Goal: Task Accomplishment & Management: Use online tool/utility

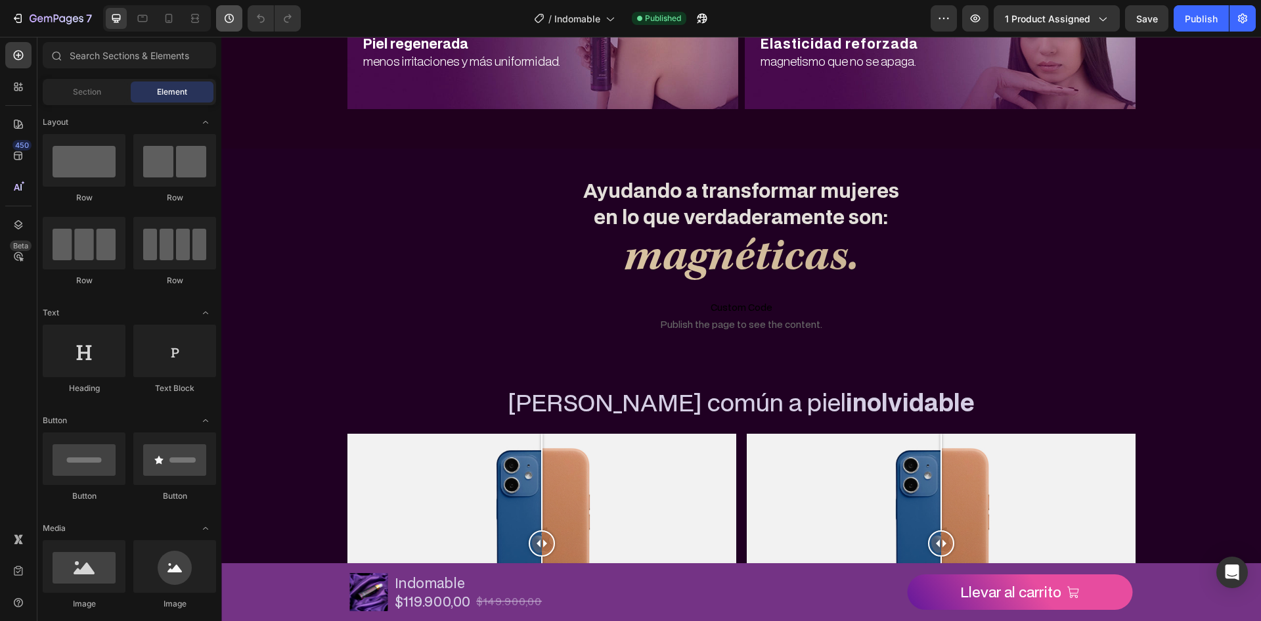
scroll to position [2012, 0]
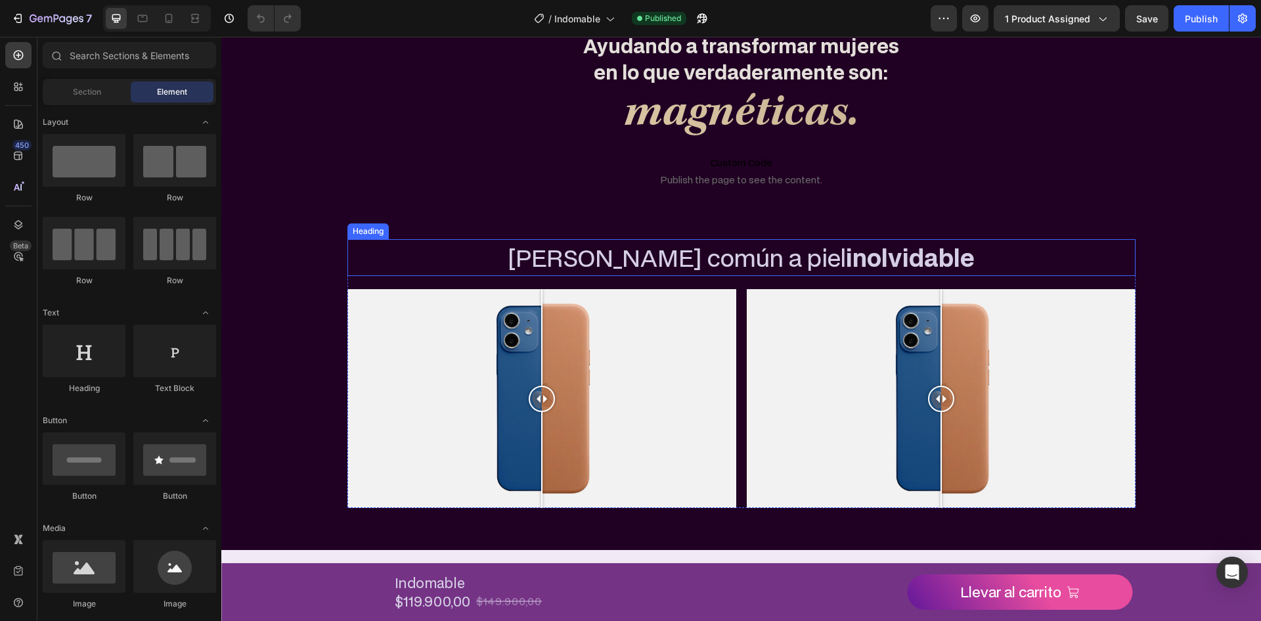
scroll to position [2167, 0]
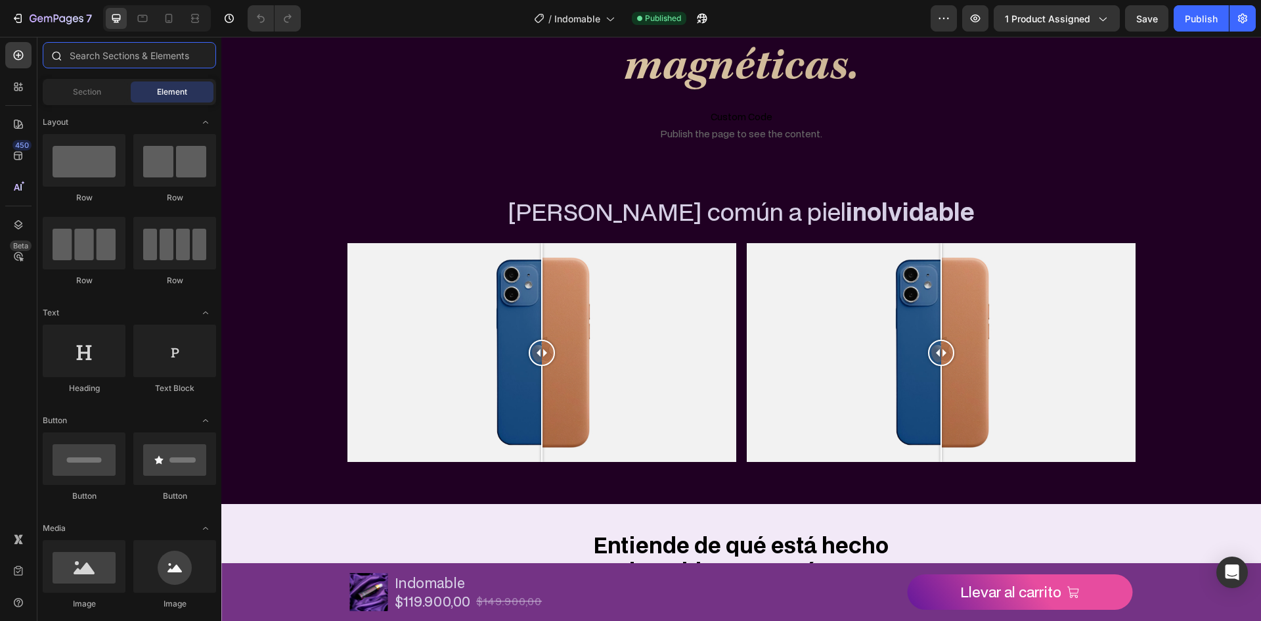
click at [139, 58] on input "text" at bounding box center [129, 55] width 173 height 26
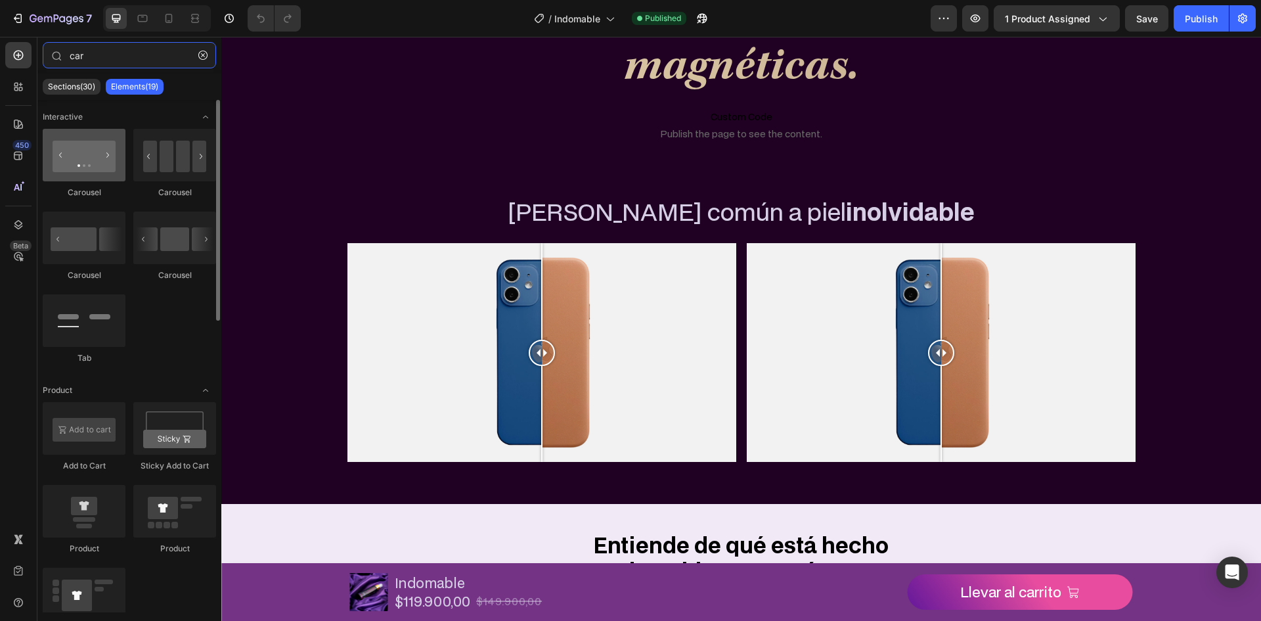
type input "car"
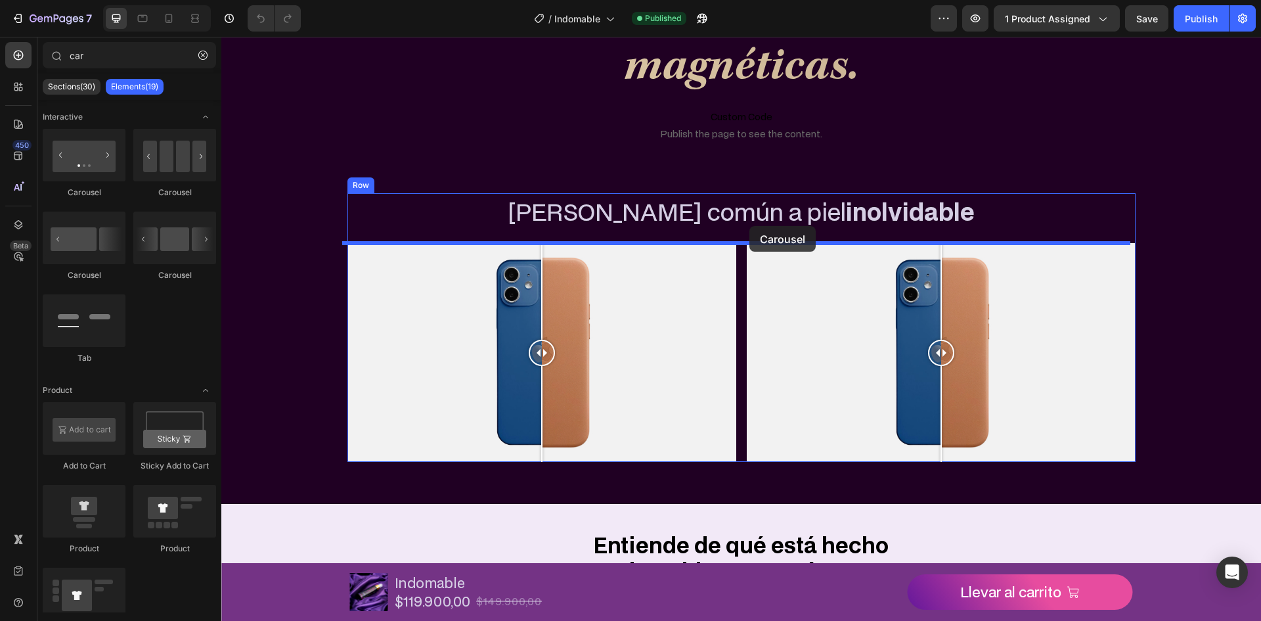
drag, startPoint x: 322, startPoint y: 190, endPoint x: 749, endPoint y: 226, distance: 428.4
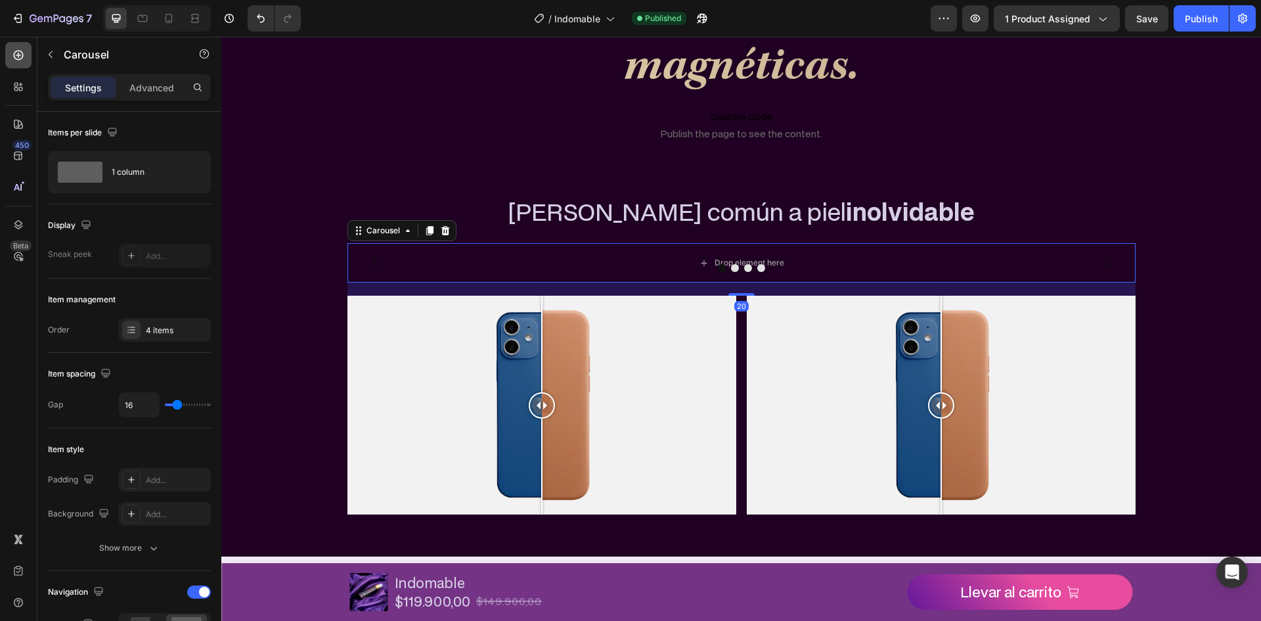
click at [24, 59] on icon at bounding box center [18, 55] width 13 height 13
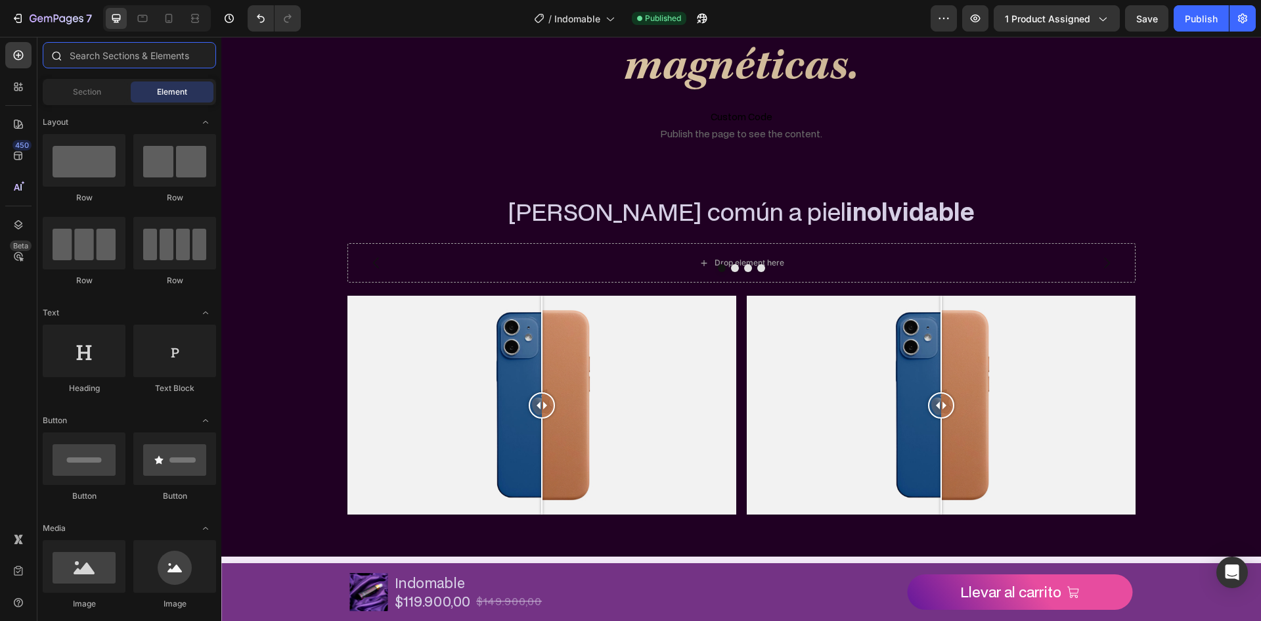
click at [109, 56] on input "text" at bounding box center [129, 55] width 173 height 26
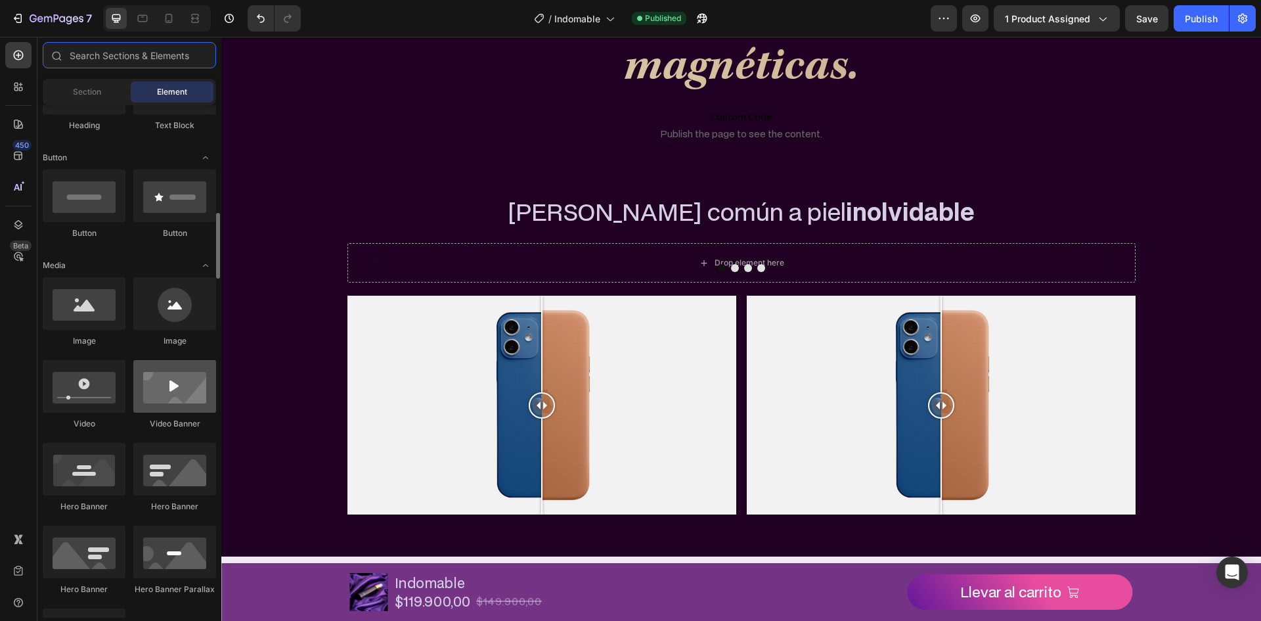
scroll to position [394, 0]
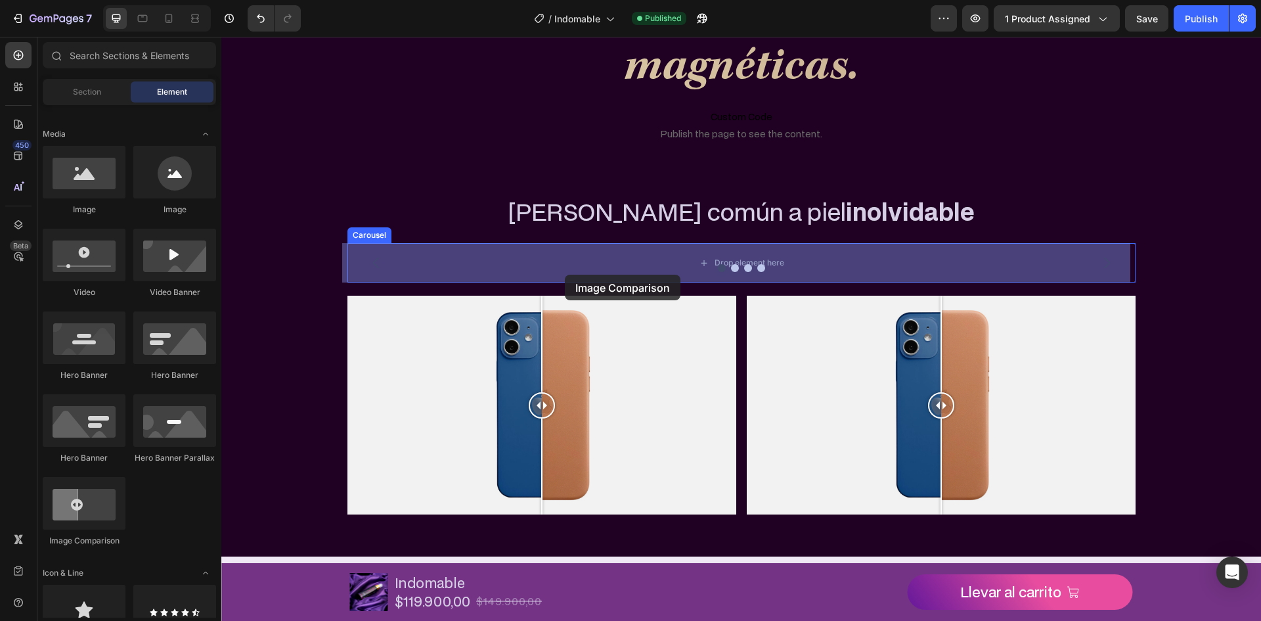
drag, startPoint x: 318, startPoint y: 547, endPoint x: 565, endPoint y: 275, distance: 367.8
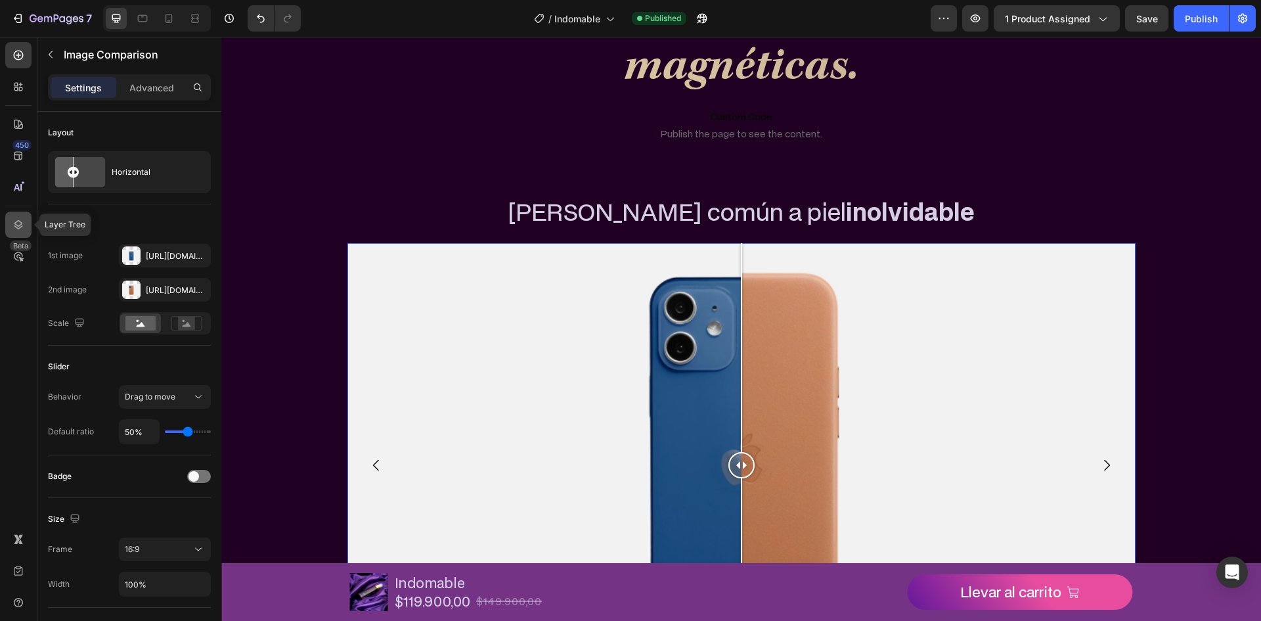
click at [16, 219] on icon at bounding box center [18, 224] width 13 height 13
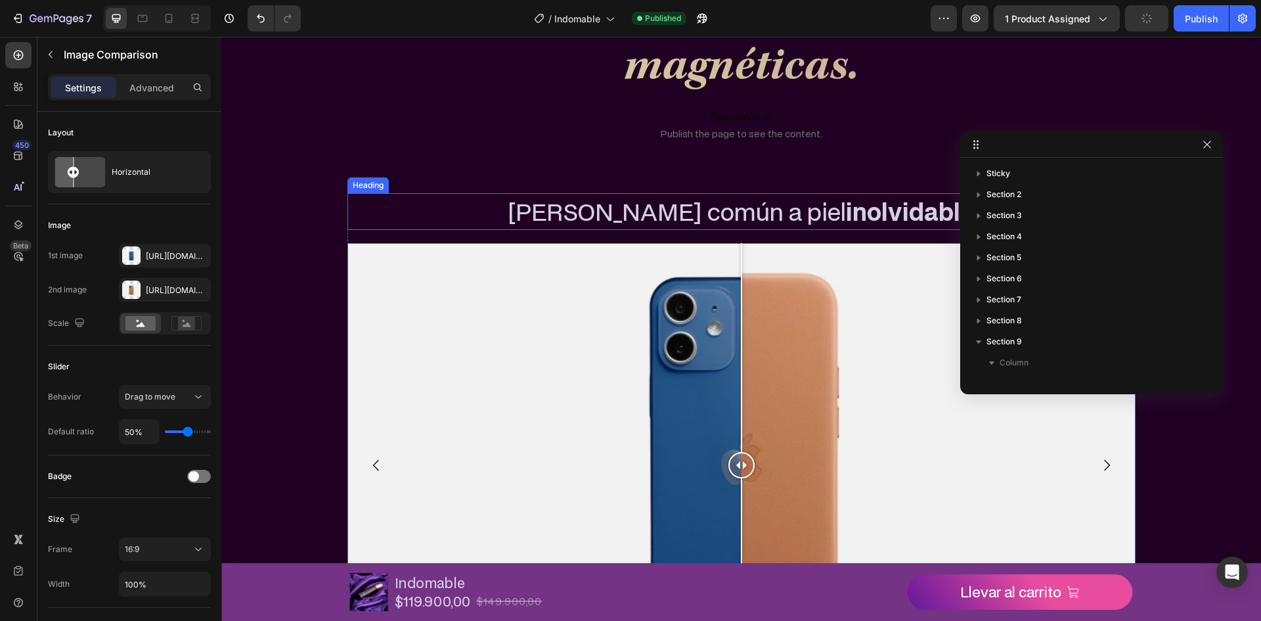
scroll to position [228, 0]
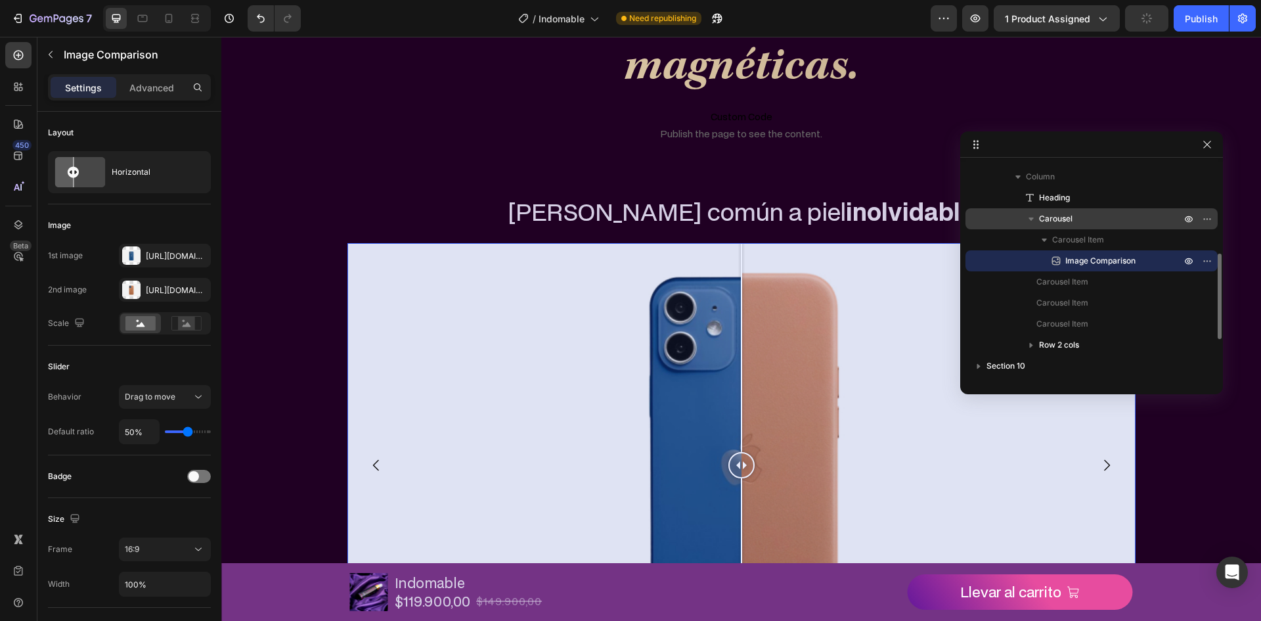
click at [1093, 218] on p "Carousel" at bounding box center [1111, 218] width 144 height 13
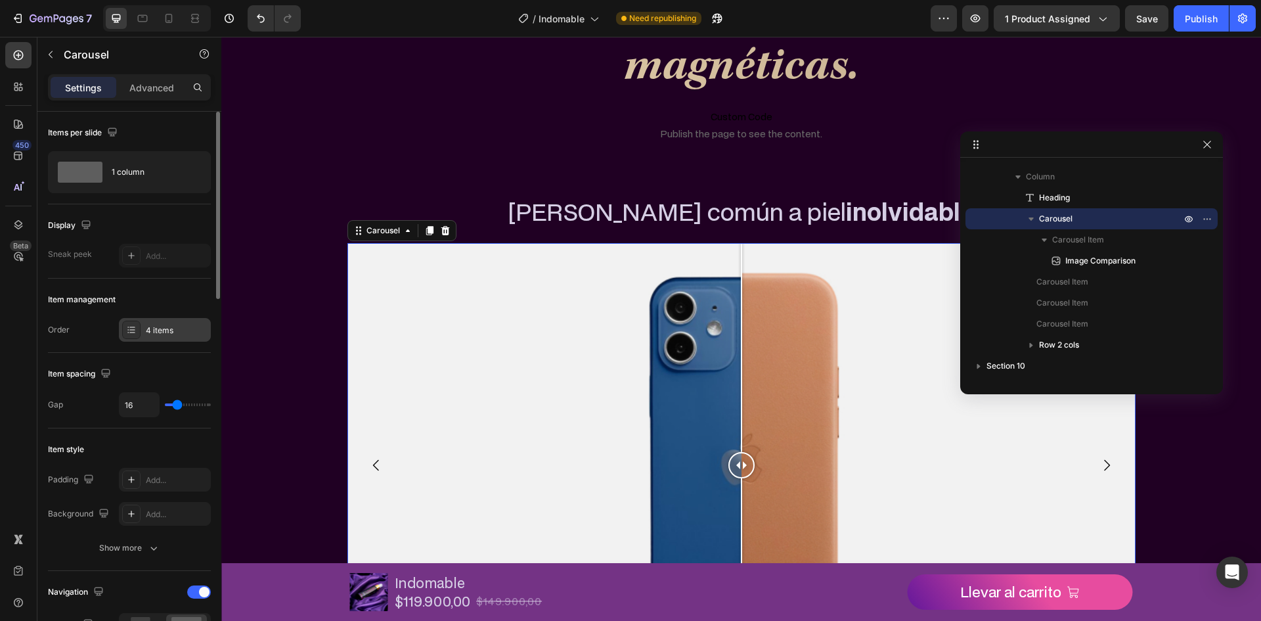
click at [180, 338] on div "4 items" at bounding box center [165, 330] width 92 height 24
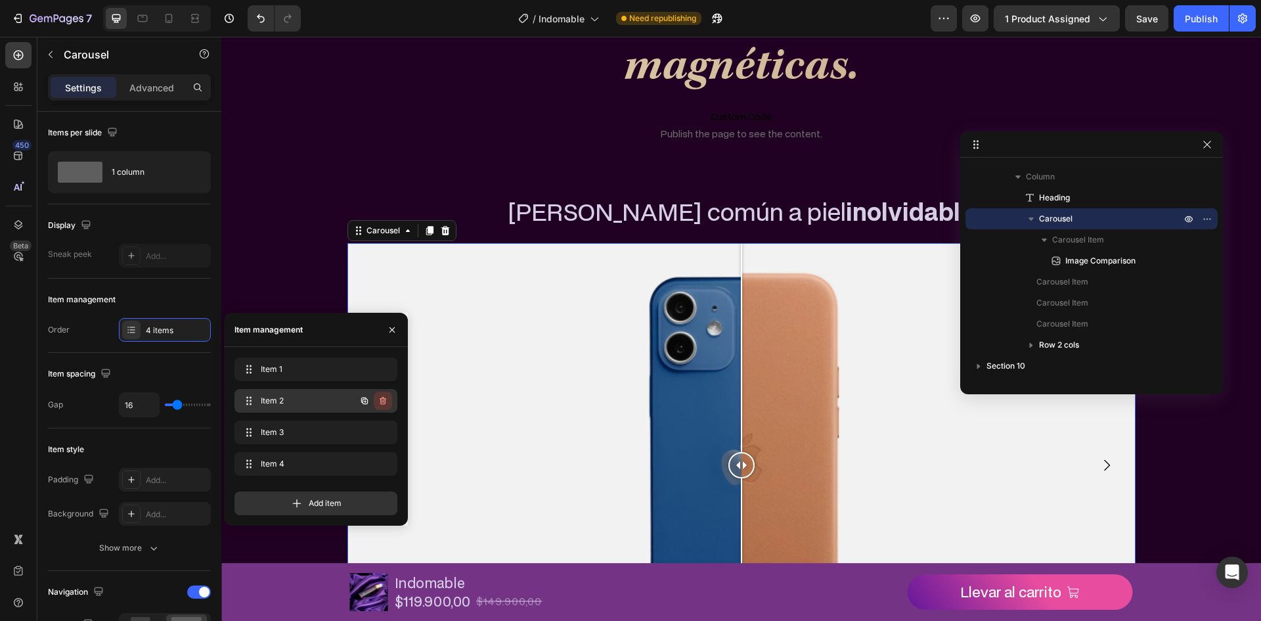
click at [386, 399] on icon "button" at bounding box center [383, 401] width 7 height 8
click at [380, 400] on div "Delete" at bounding box center [374, 401] width 24 height 12
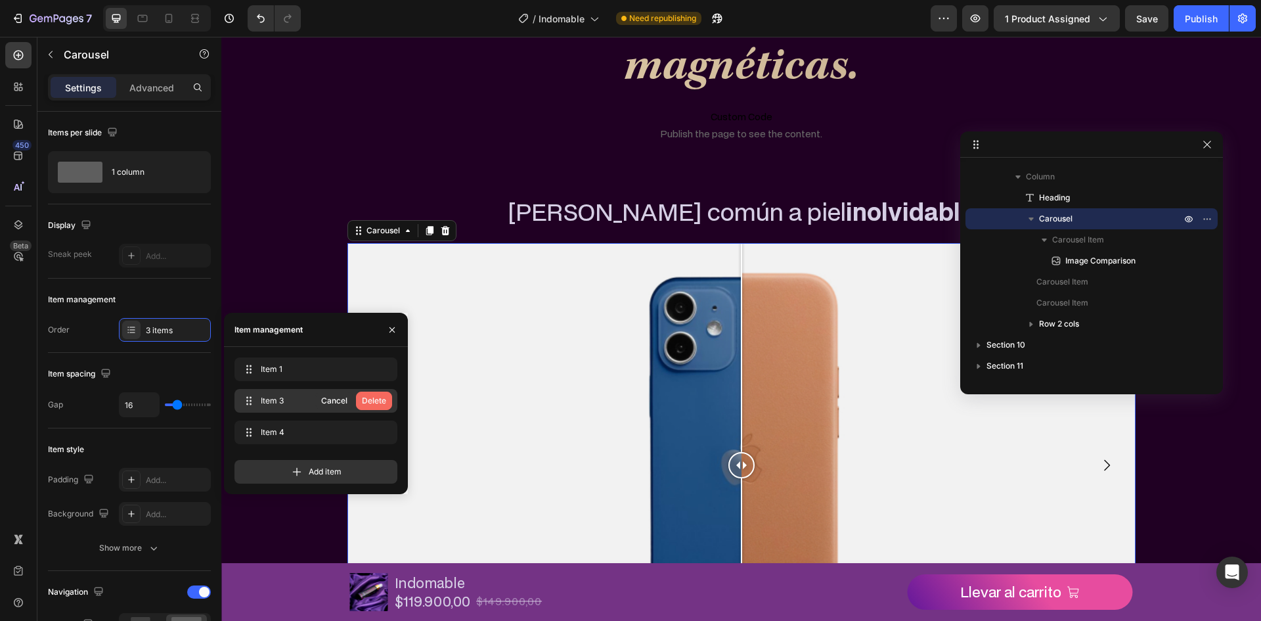
click at [382, 401] on div "Delete" at bounding box center [374, 401] width 24 height 12
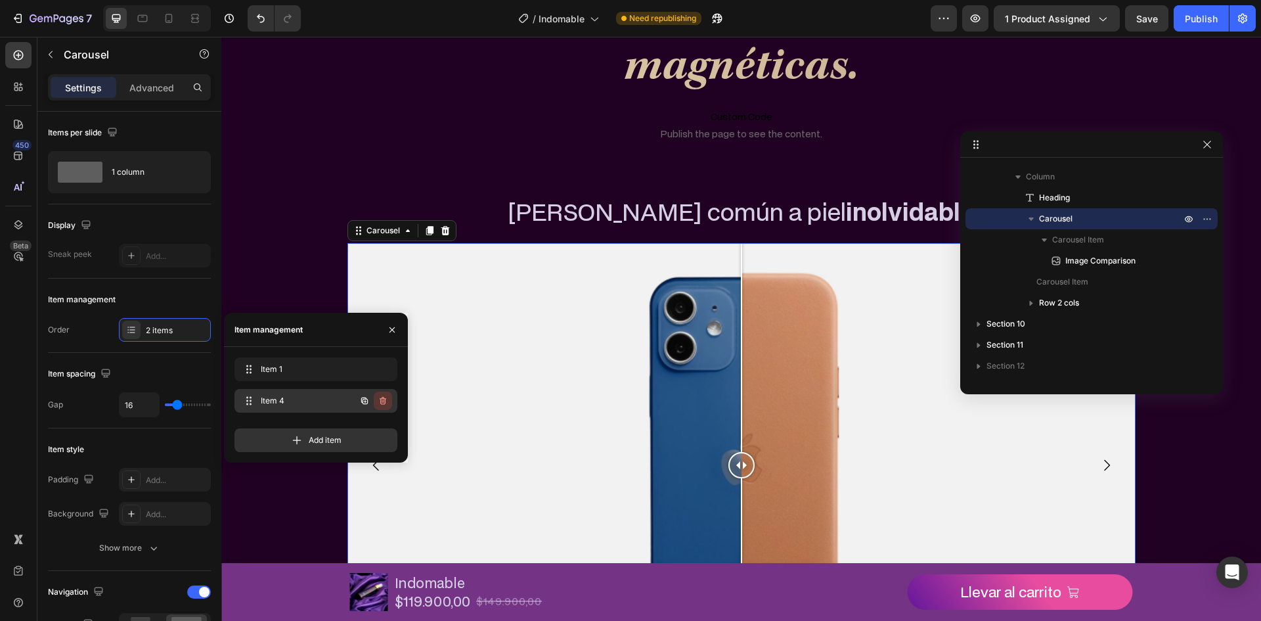
click at [384, 400] on icon "button" at bounding box center [384, 401] width 1 height 3
click at [384, 400] on div "Delete" at bounding box center [374, 401] width 24 height 12
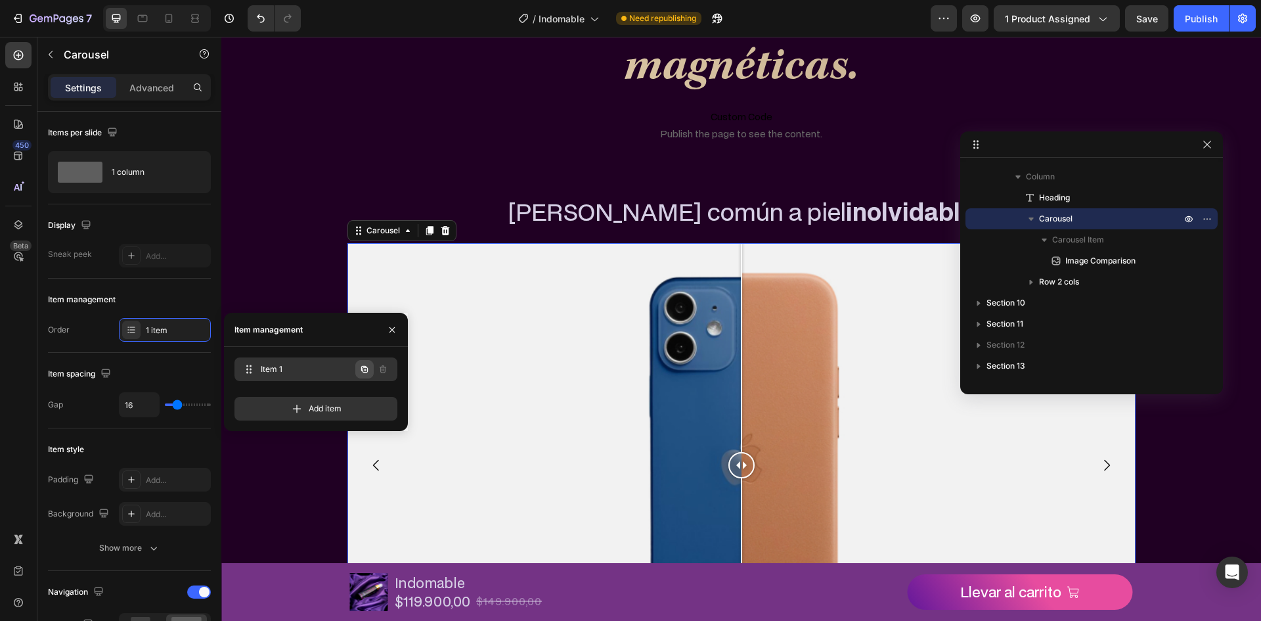
click at [363, 366] on icon "button" at bounding box center [364, 369] width 11 height 11
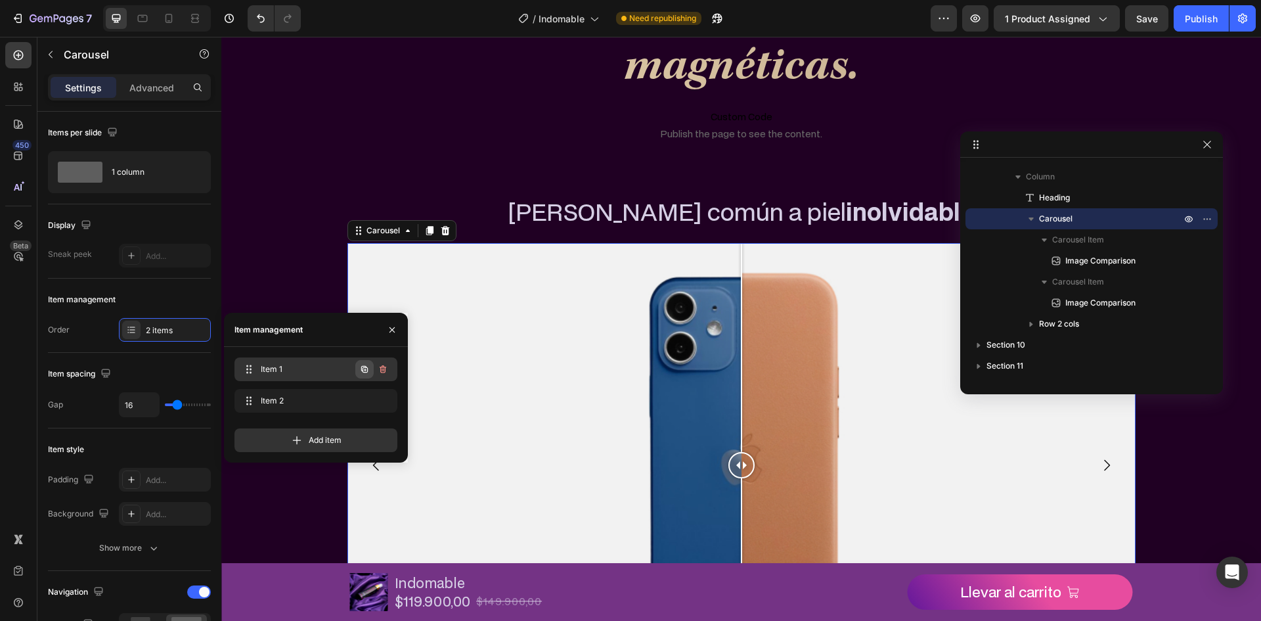
click at [365, 364] on icon "button" at bounding box center [364, 369] width 11 height 11
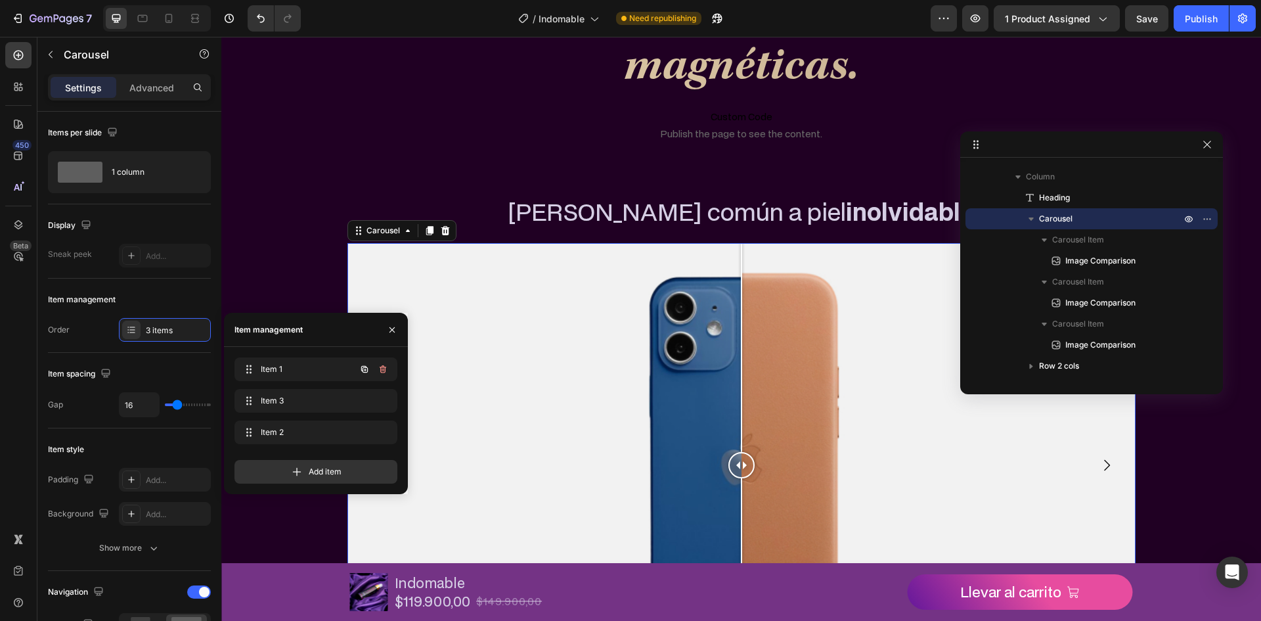
click at [366, 364] on icon "button" at bounding box center [364, 369] width 11 height 11
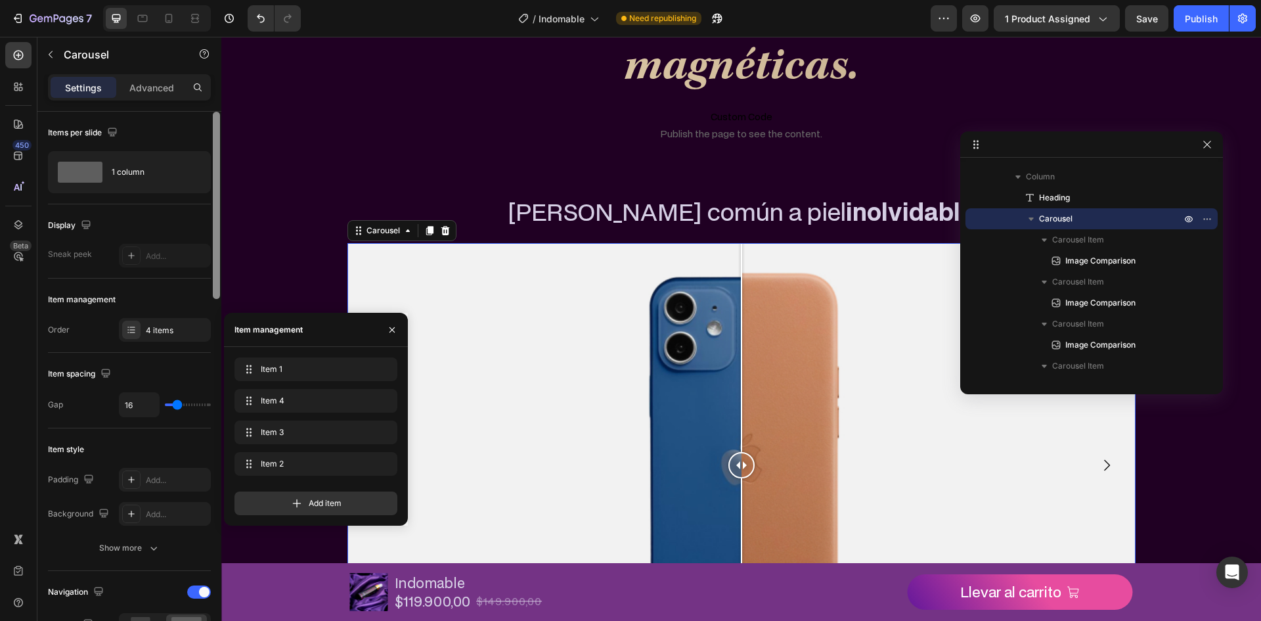
click at [214, 189] on div "Items per slide 1 column Display Sneak peek Add... Item management Order 4 item…" at bounding box center [129, 385] width 184 height 546
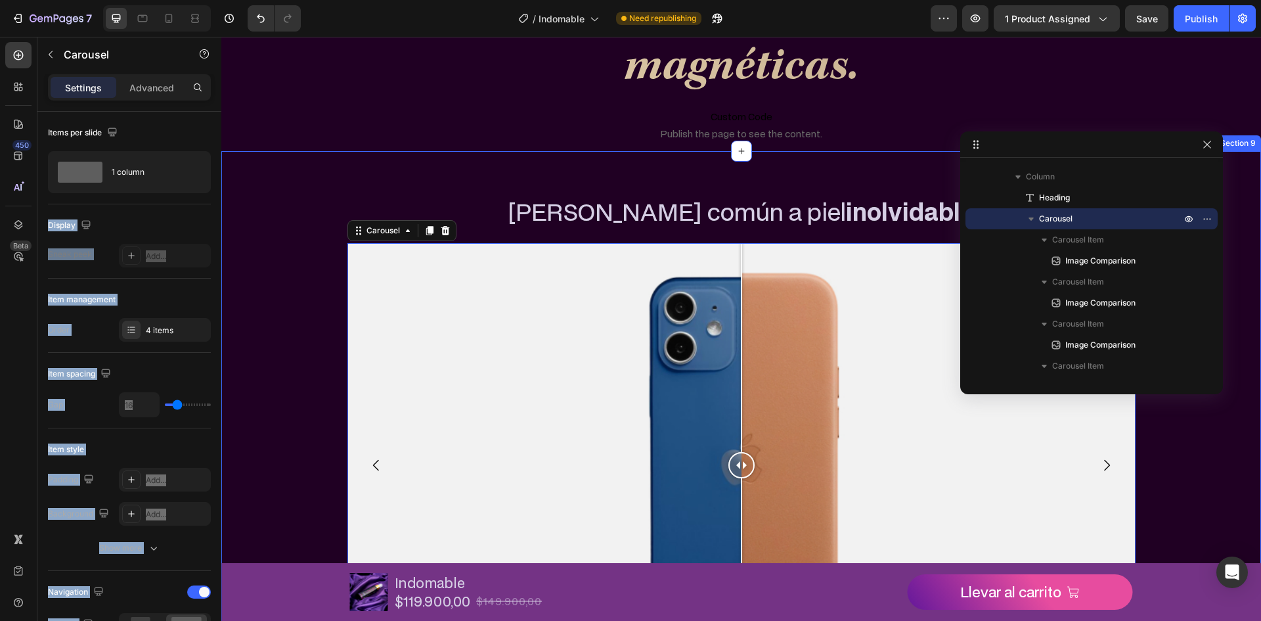
click at [255, 196] on div "De piel común a piel inolvidable Heading Image Comparison Image Comparison Imag…" at bounding box center [741, 556] width 1040 height 726
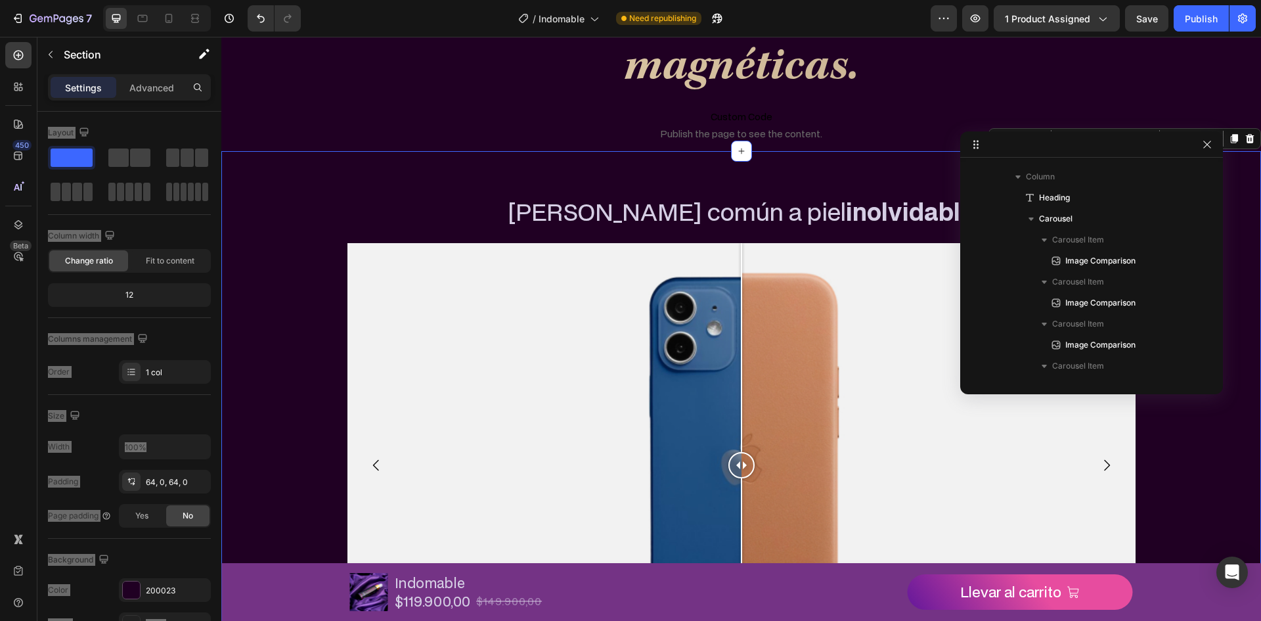
scroll to position [81, 0]
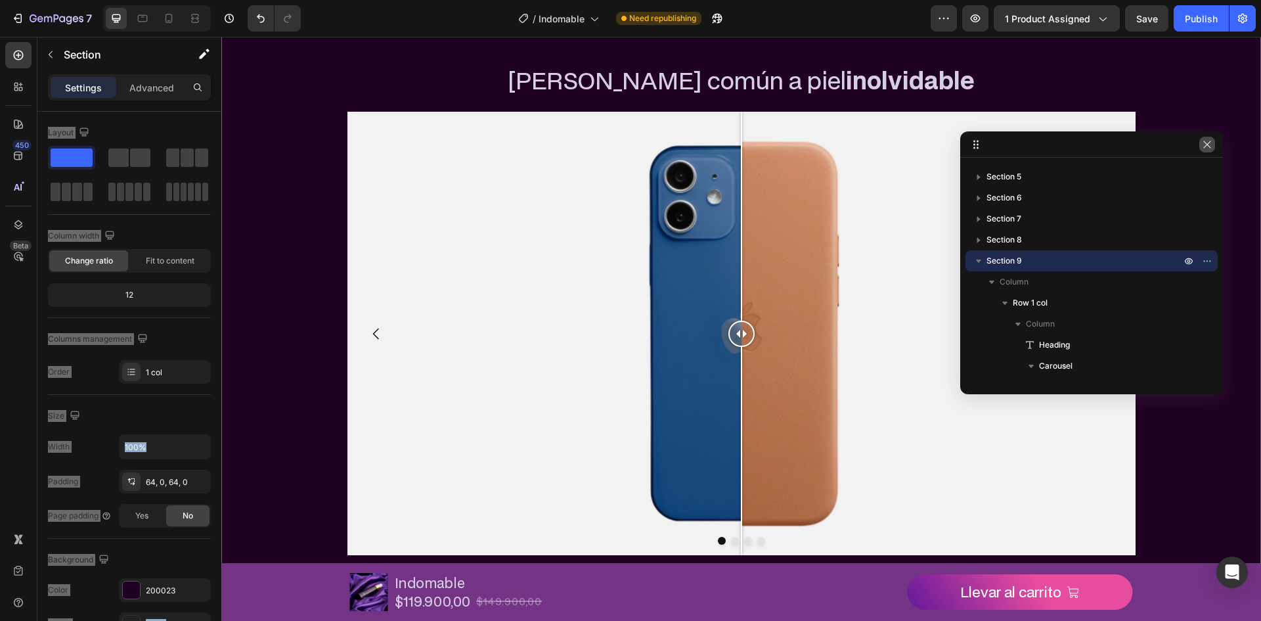
click at [1210, 146] on icon "button" at bounding box center [1207, 144] width 11 height 11
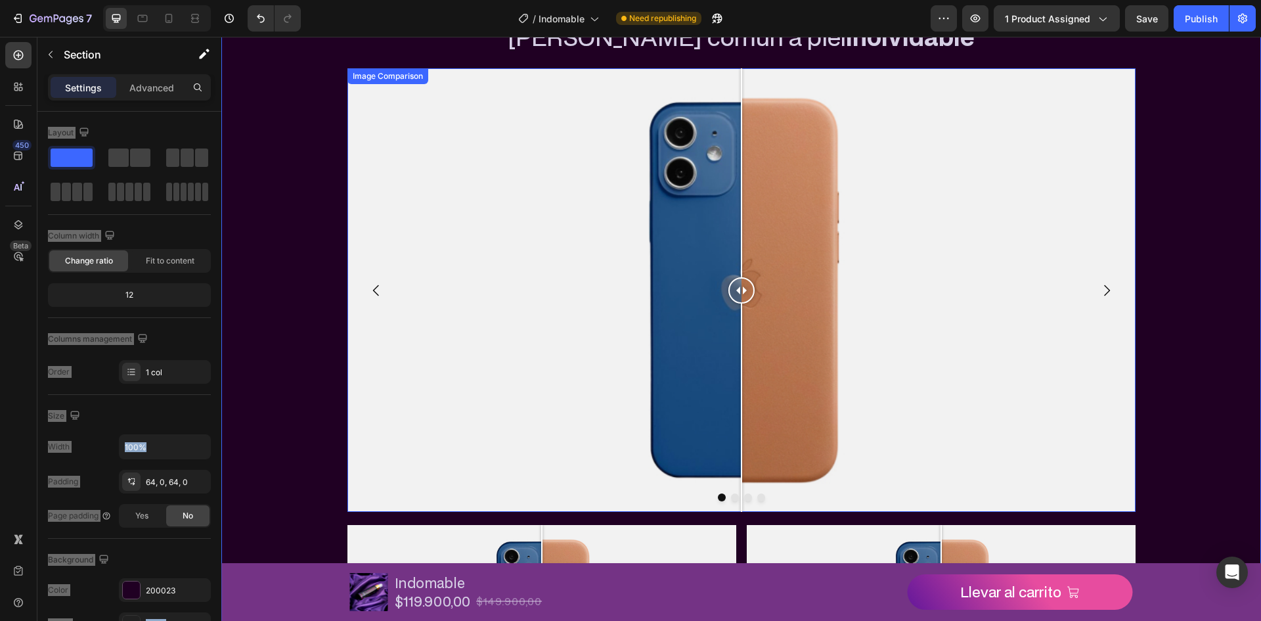
scroll to position [2364, 0]
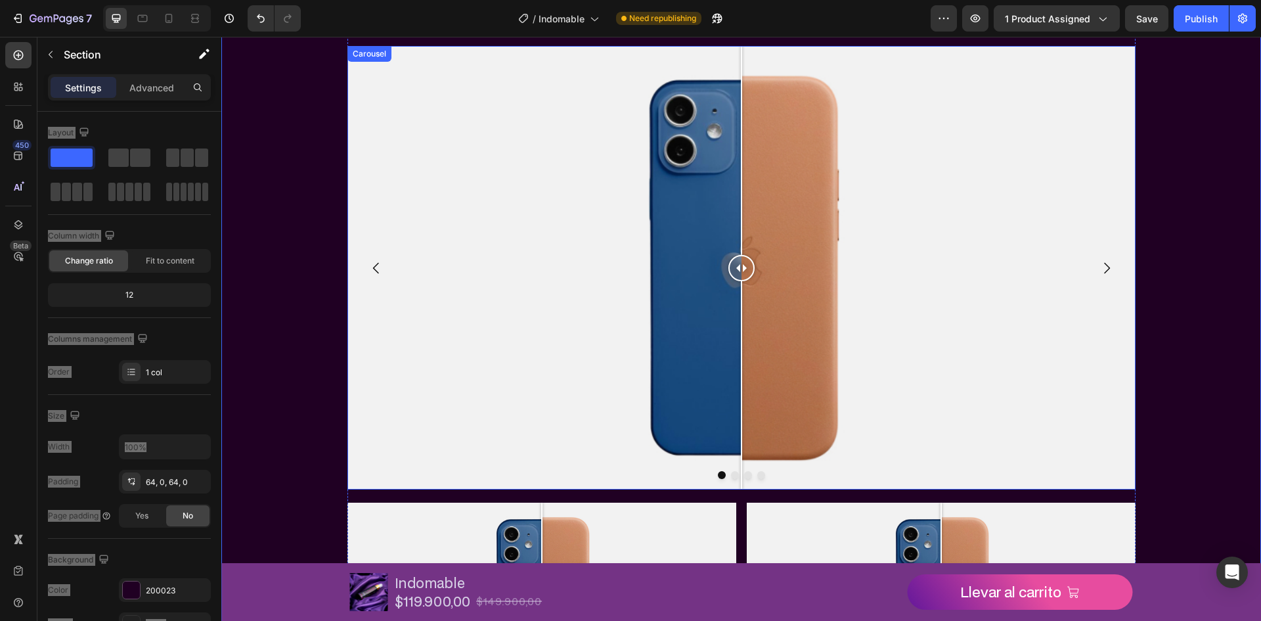
click at [1099, 267] on icon "Carousel Next Arrow" at bounding box center [1107, 268] width 16 height 16
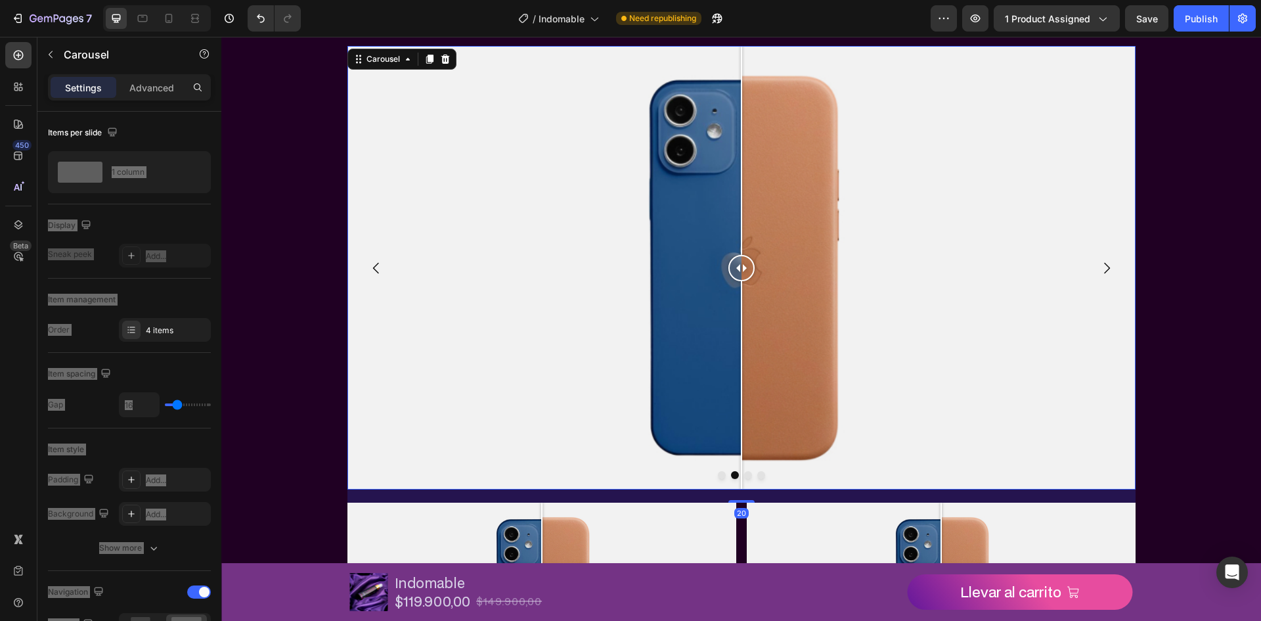
click at [1099, 267] on icon "Carousel Next Arrow" at bounding box center [1107, 268] width 16 height 16
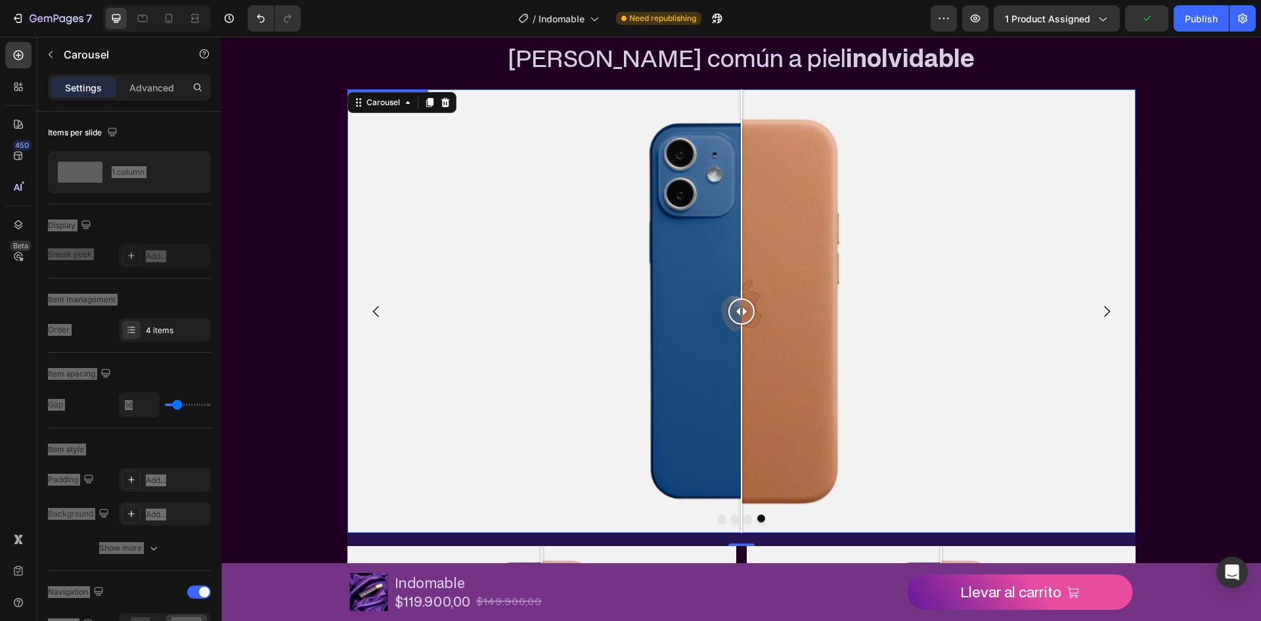
scroll to position [2299, 0]
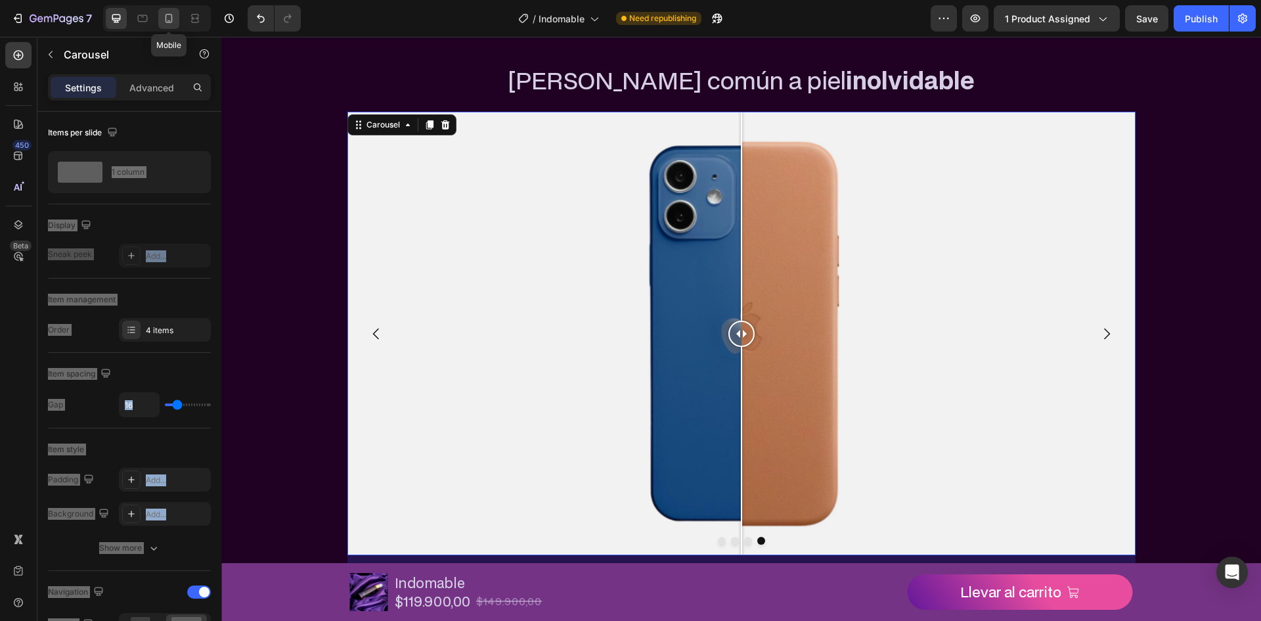
click at [167, 23] on icon at bounding box center [168, 18] width 13 height 13
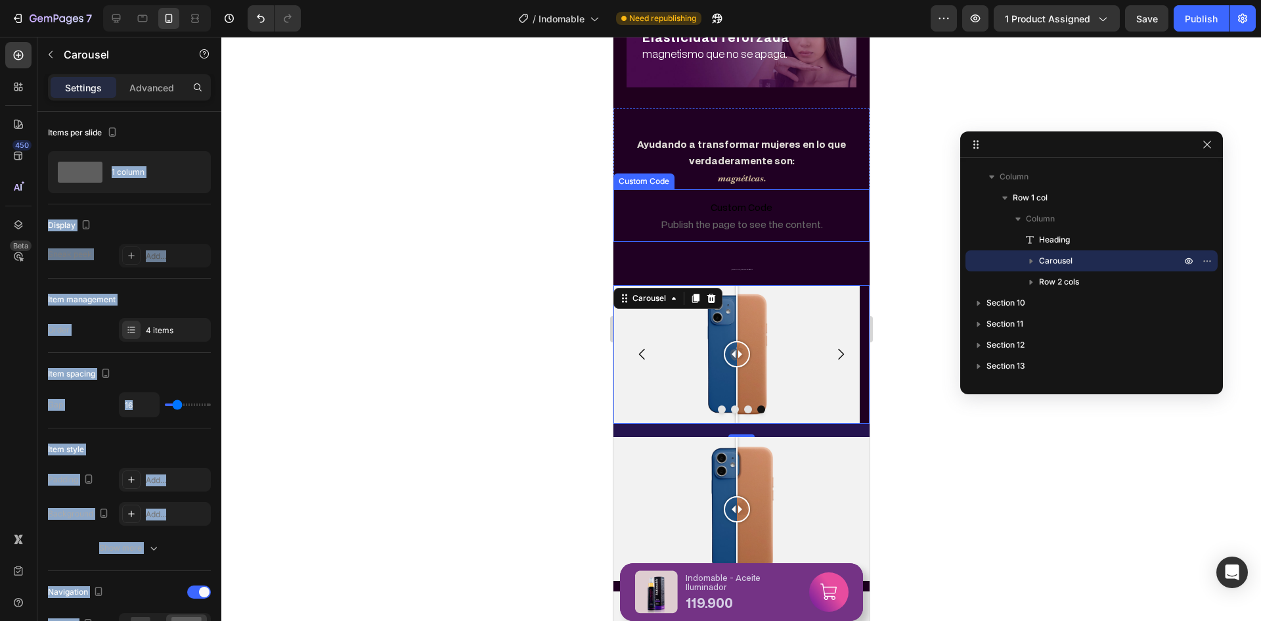
scroll to position [1920, 0]
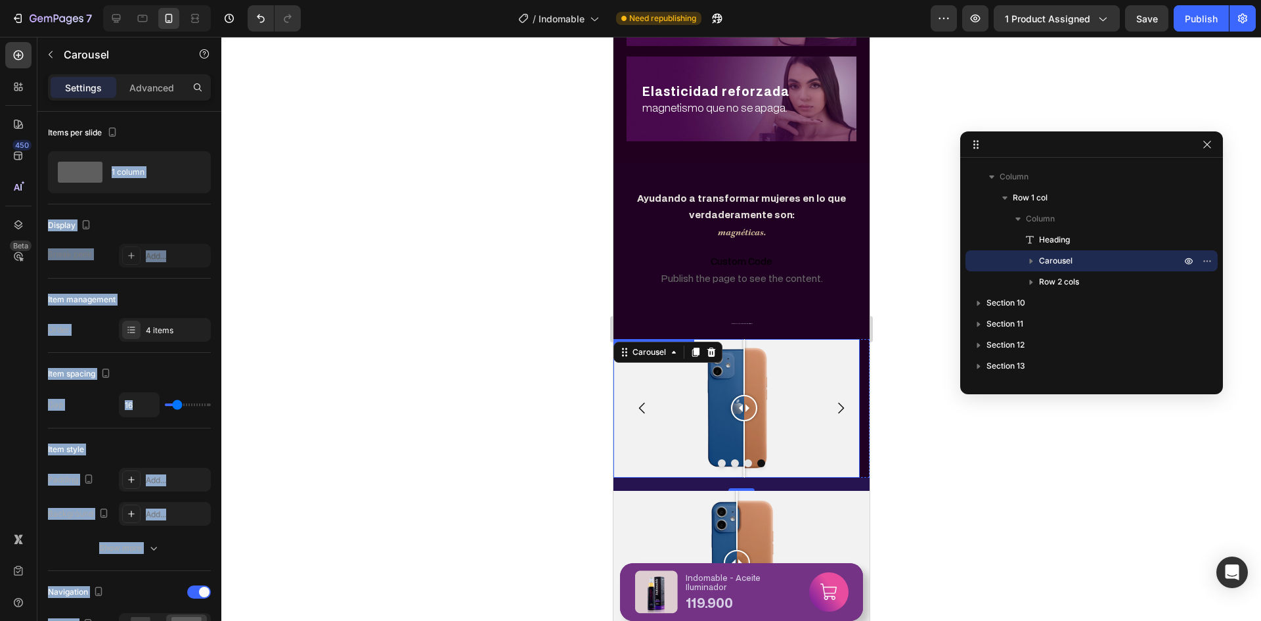
click at [743, 408] on div at bounding box center [743, 408] width 26 height 26
click at [835, 409] on icon "Carousel Next Arrow" at bounding box center [840, 408] width 16 height 16
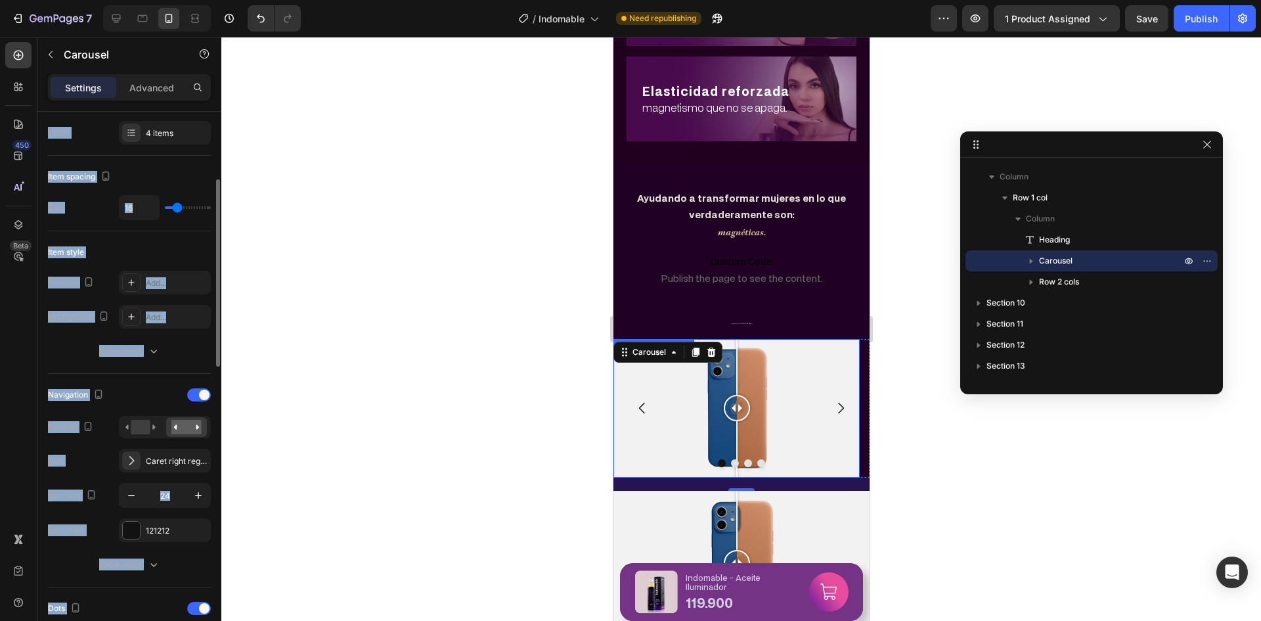
scroll to position [460, 0]
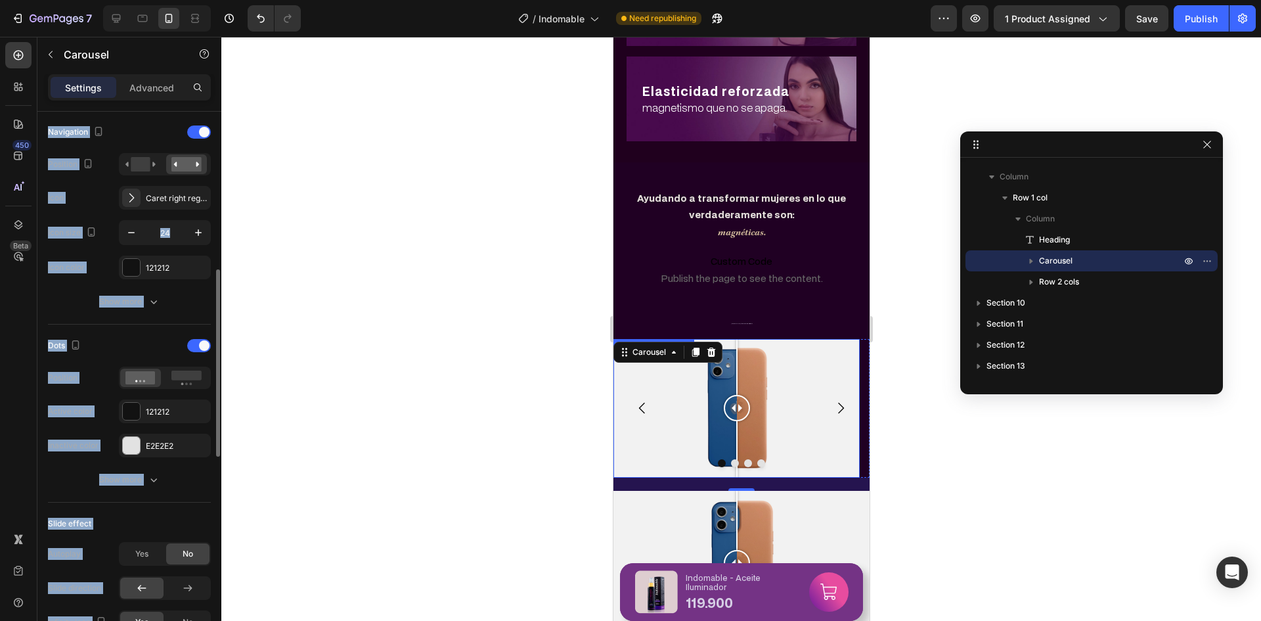
click at [137, 342] on div "Dots" at bounding box center [129, 345] width 163 height 21
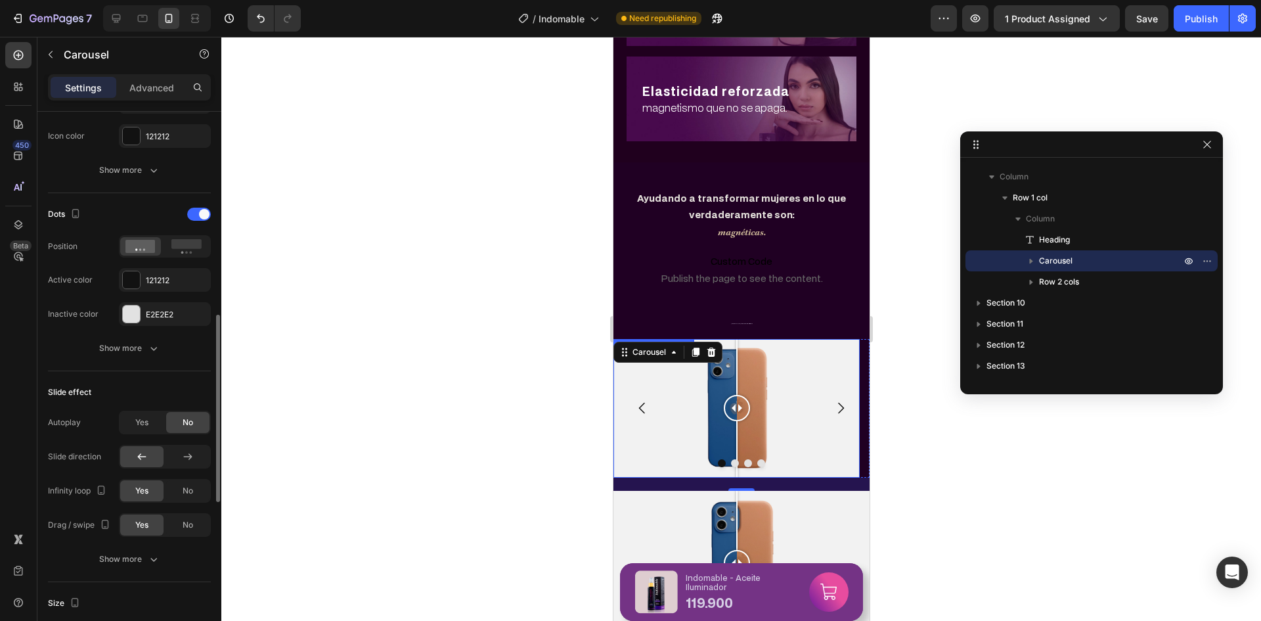
scroll to position [394, 0]
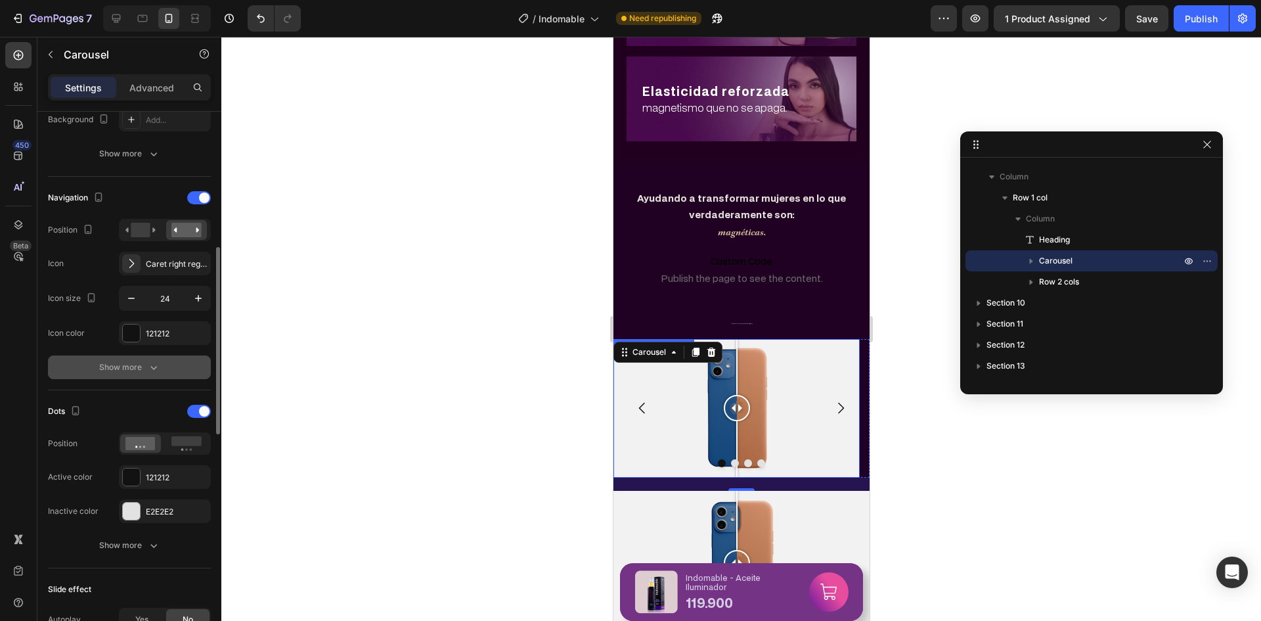
click at [134, 359] on button "Show more" at bounding box center [129, 367] width 163 height 24
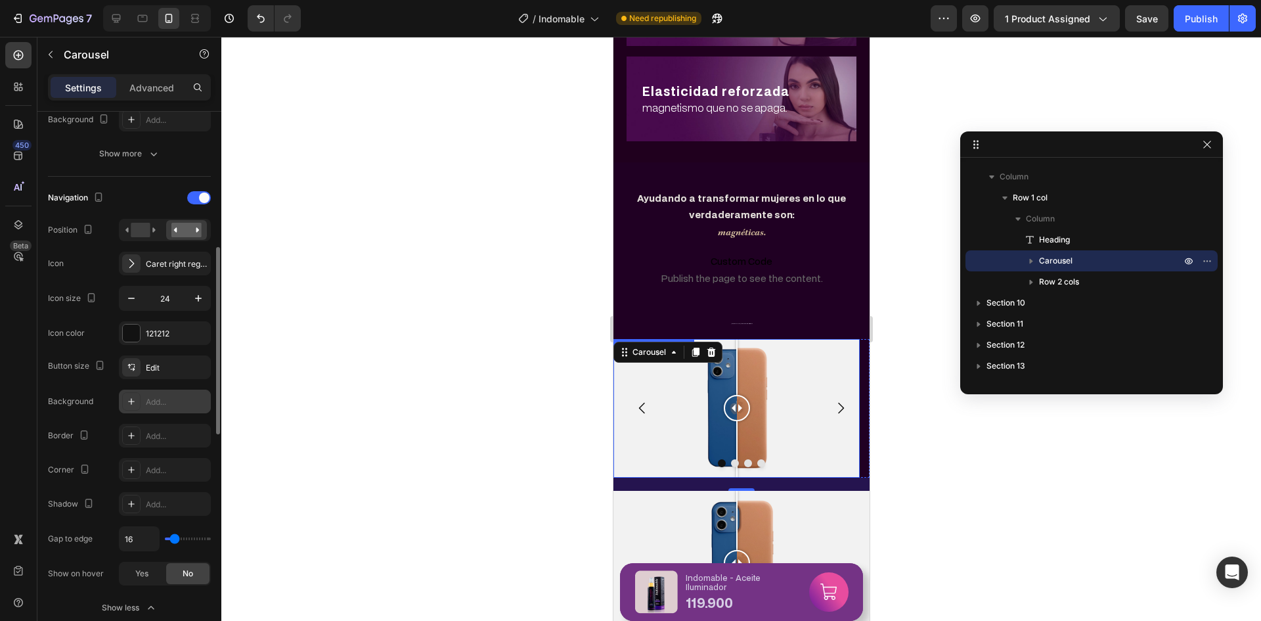
click at [167, 399] on div "Add..." at bounding box center [177, 402] width 62 height 12
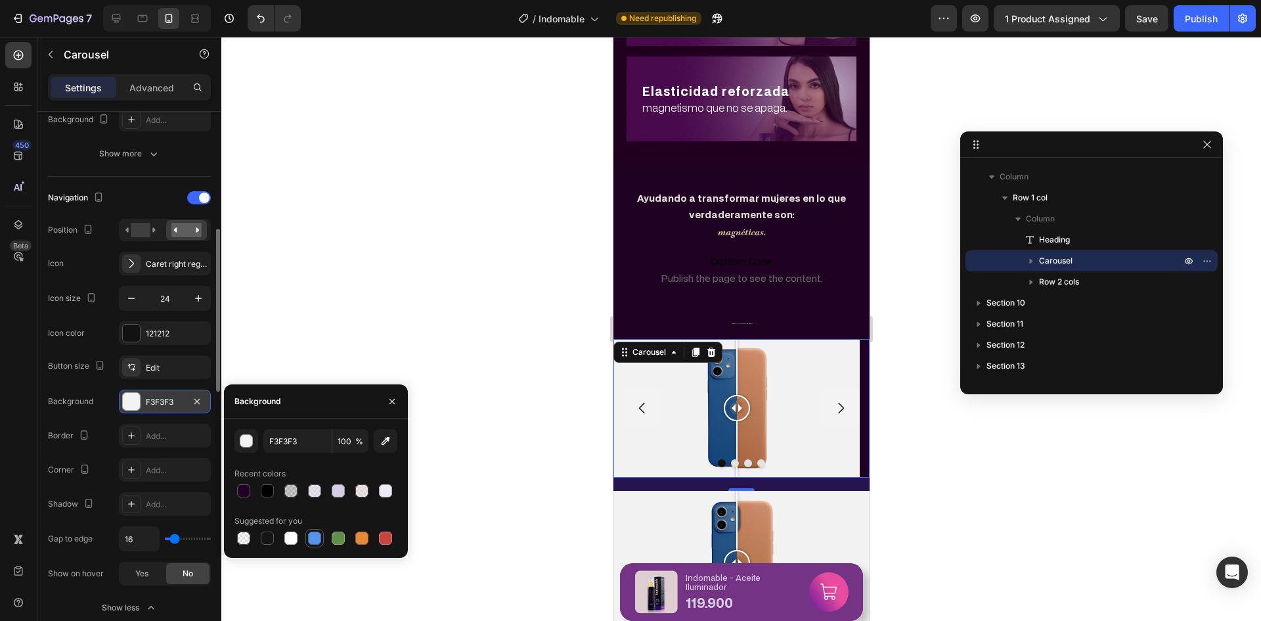
click at [320, 533] on div at bounding box center [314, 537] width 13 height 13
type input "5594E7"
click at [109, 386] on div "Button size Edit Background 5594E7 Border Add... Corner Add... Shadow Add... Ga…" at bounding box center [129, 470] width 163 height 230
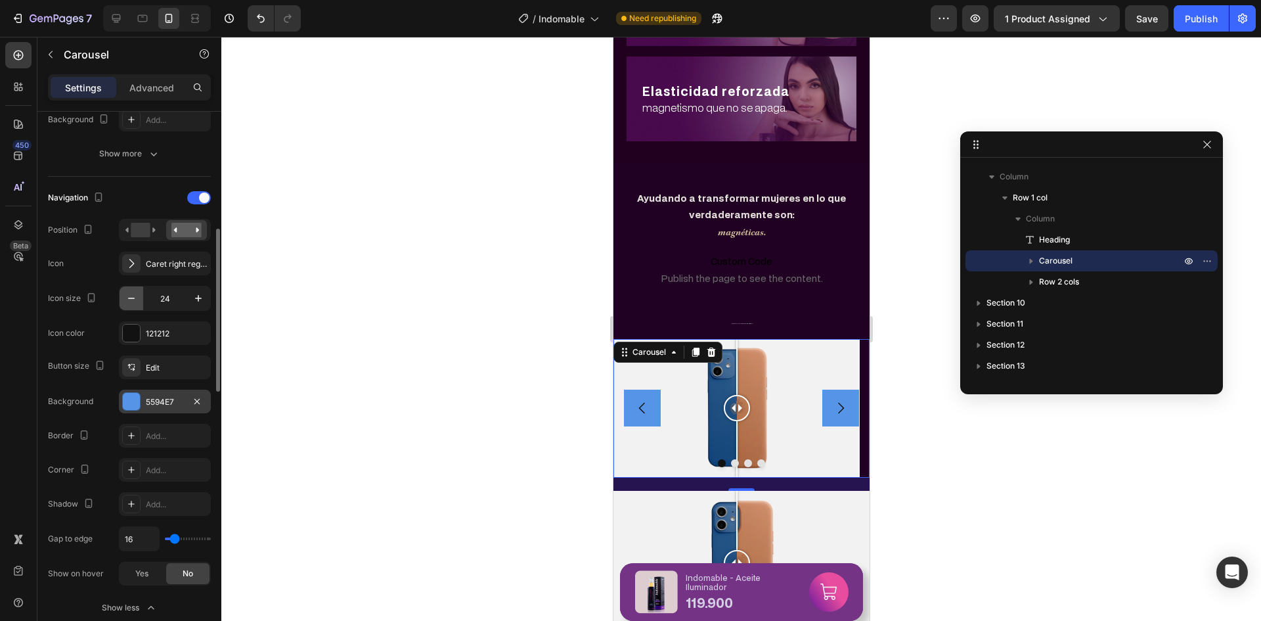
click at [127, 289] on button "button" at bounding box center [132, 298] width 24 height 24
click at [127, 290] on button "button" at bounding box center [132, 298] width 24 height 24
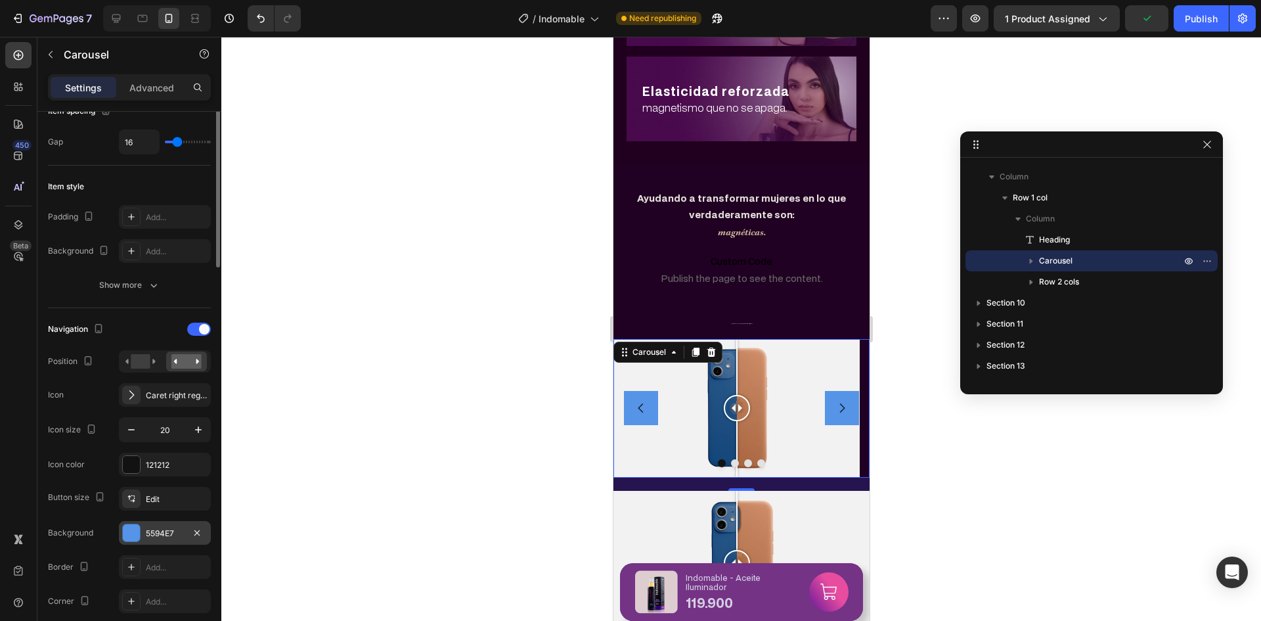
scroll to position [197, 0]
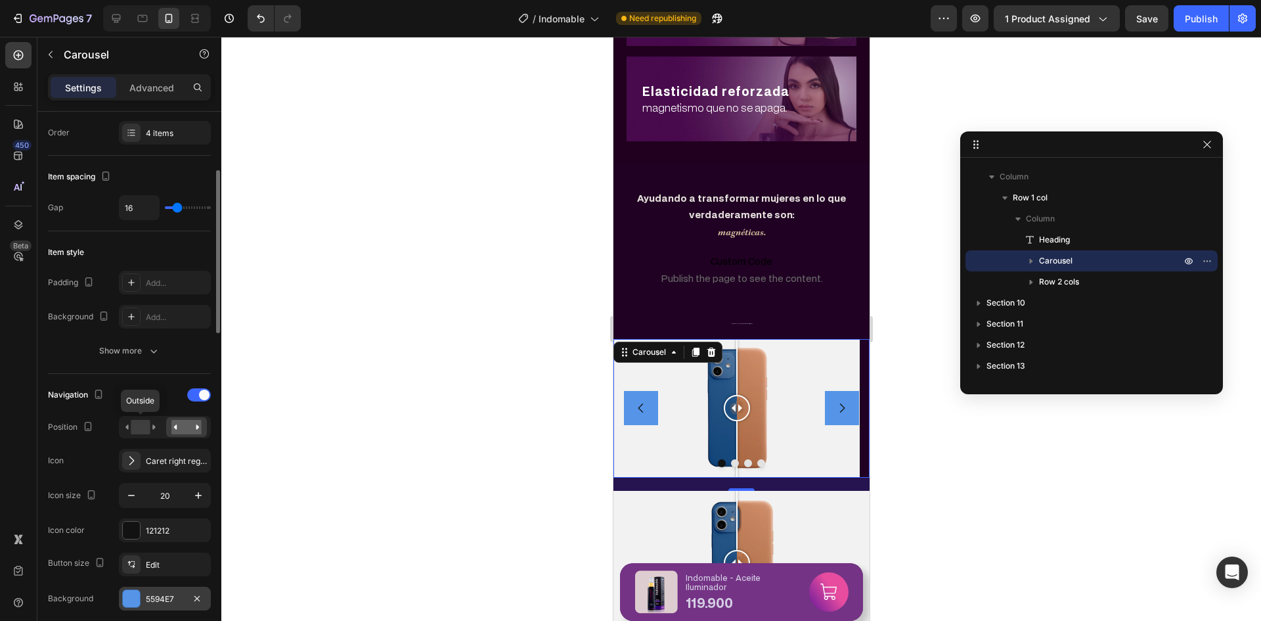
drag, startPoint x: 150, startPoint y: 428, endPoint x: 158, endPoint y: 437, distance: 12.5
click at [158, 437] on div at bounding box center [140, 427] width 41 height 20
click at [152, 433] on icon at bounding box center [140, 427] width 30 height 14
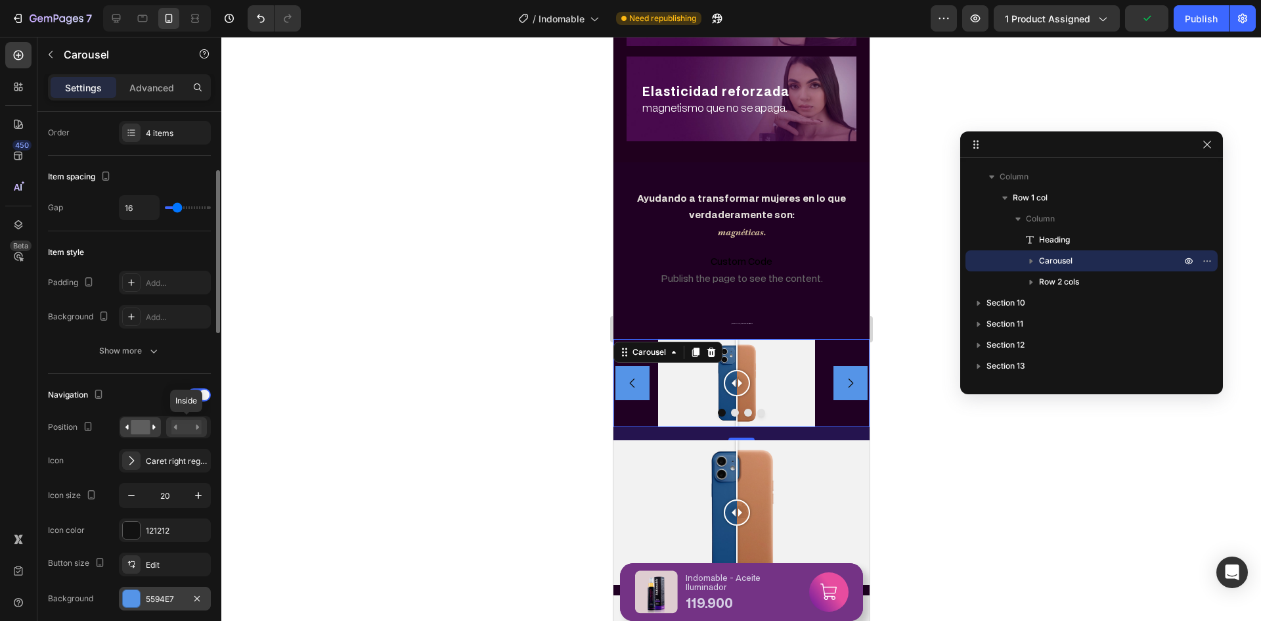
click at [195, 422] on rect at bounding box center [186, 427] width 30 height 14
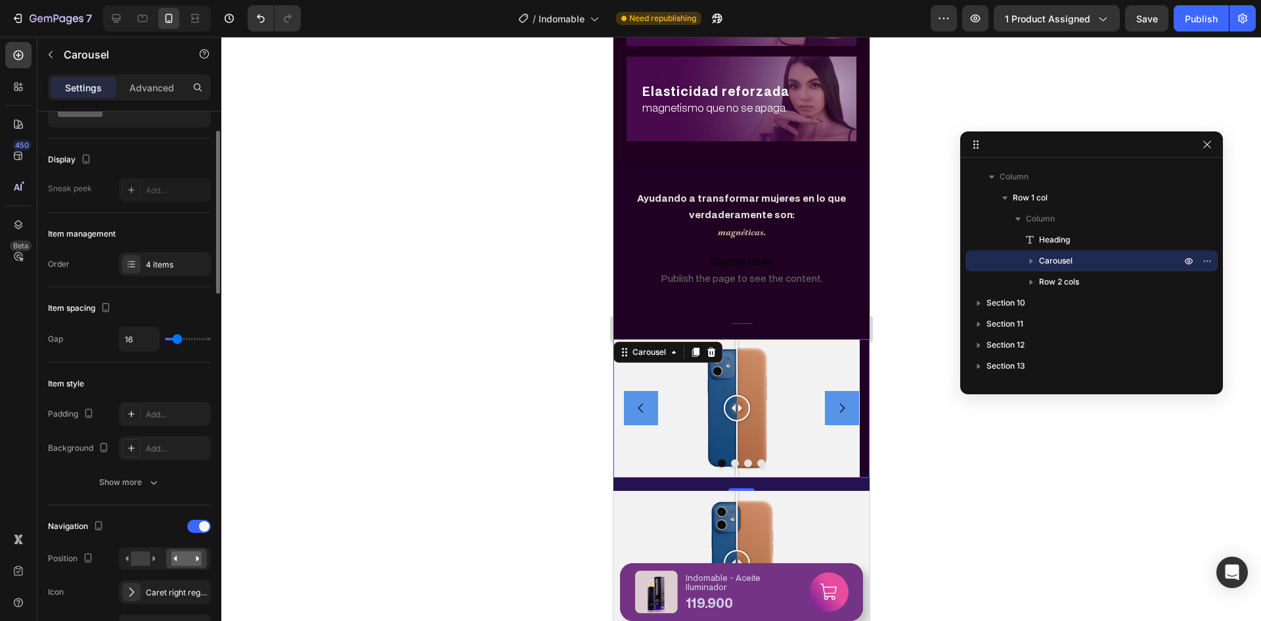
scroll to position [0, 0]
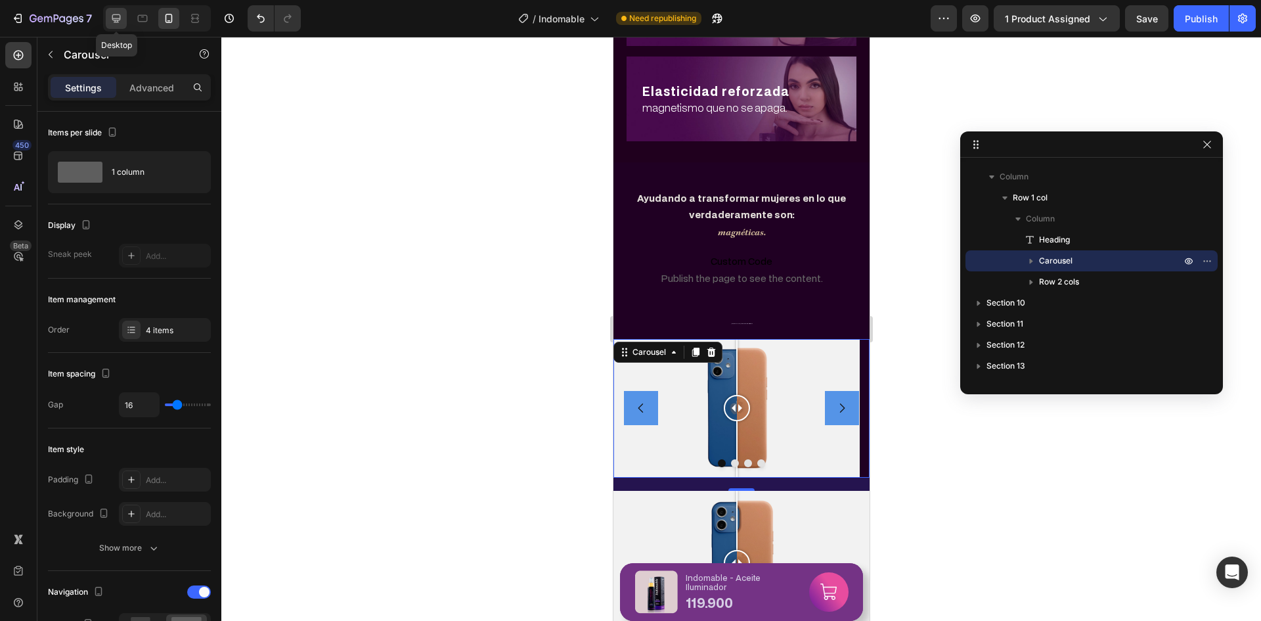
click at [115, 11] on div at bounding box center [116, 18] width 21 height 21
type input "24"
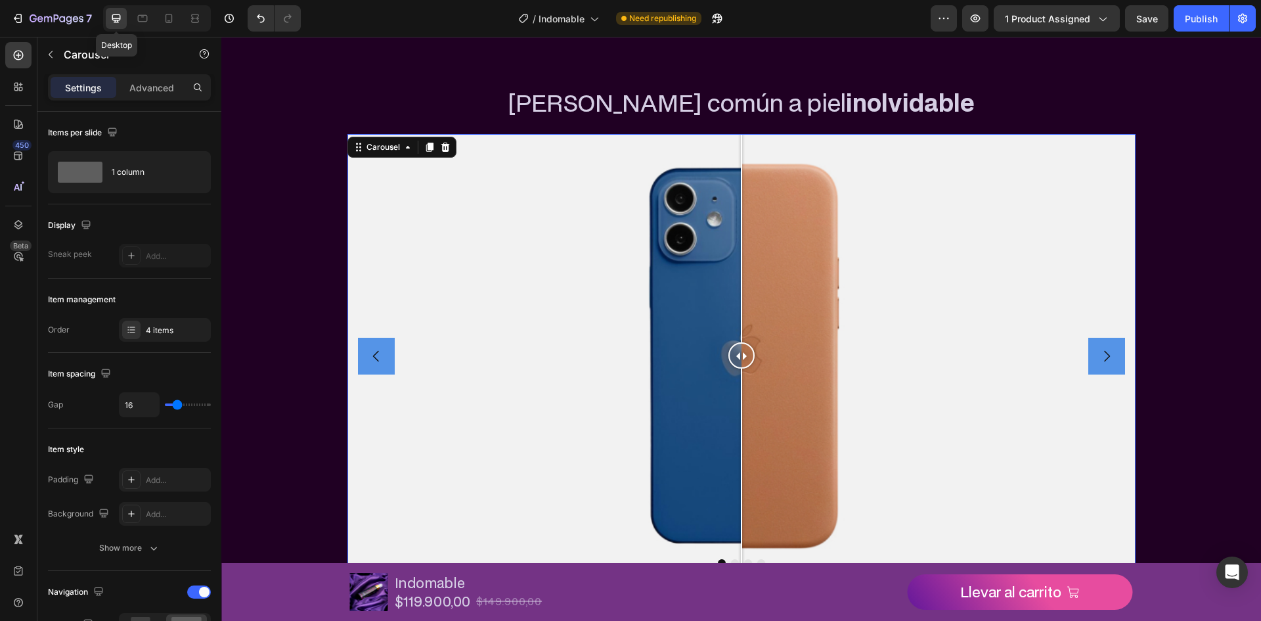
scroll to position [2314, 0]
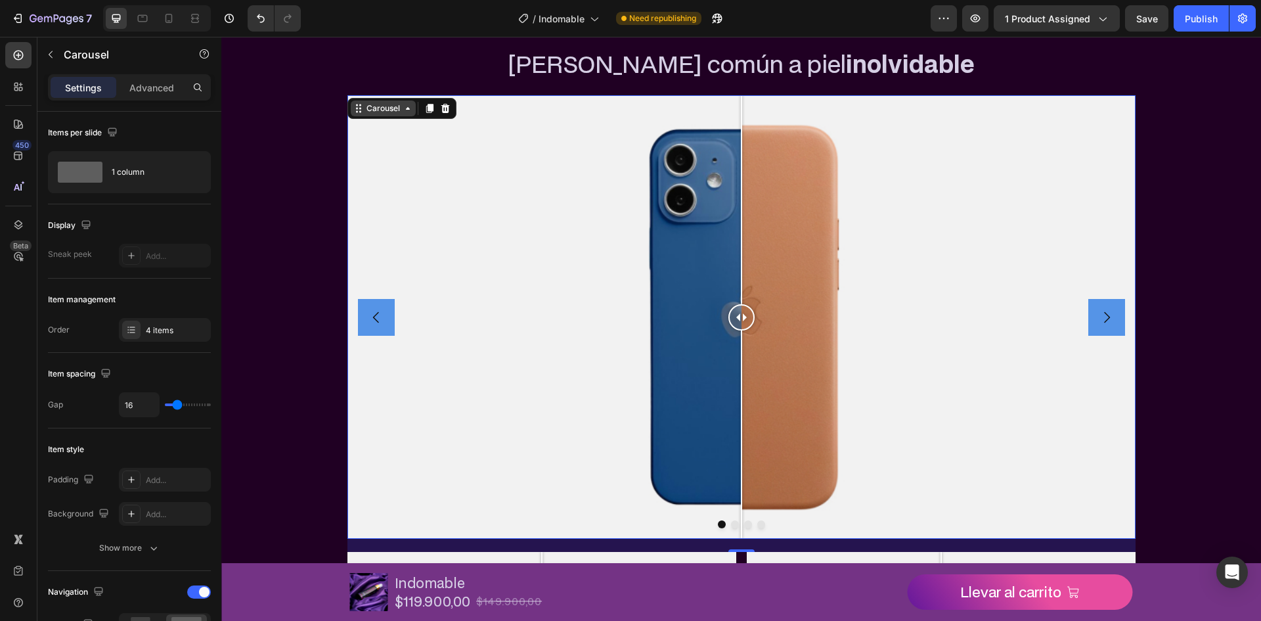
click at [353, 104] on icon at bounding box center [358, 108] width 11 height 11
click at [355, 114] on icon at bounding box center [358, 108] width 11 height 11
click at [150, 124] on div "Items per slide" at bounding box center [129, 132] width 163 height 21
click at [441, 103] on icon at bounding box center [445, 108] width 11 height 11
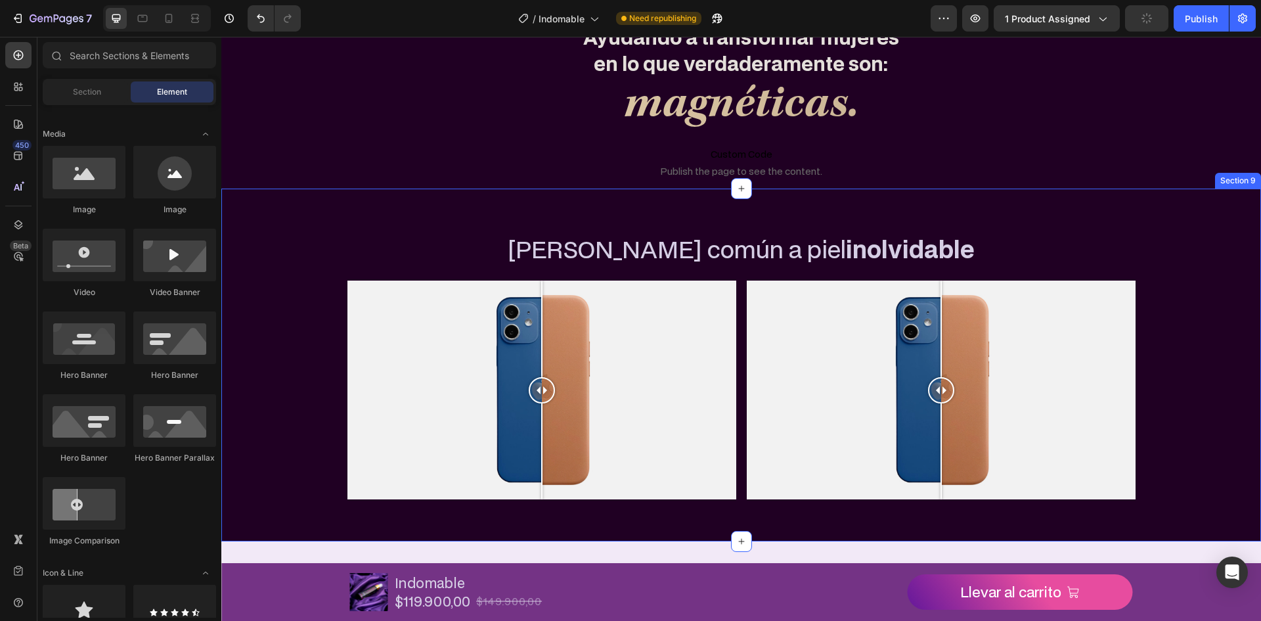
scroll to position [2117, 0]
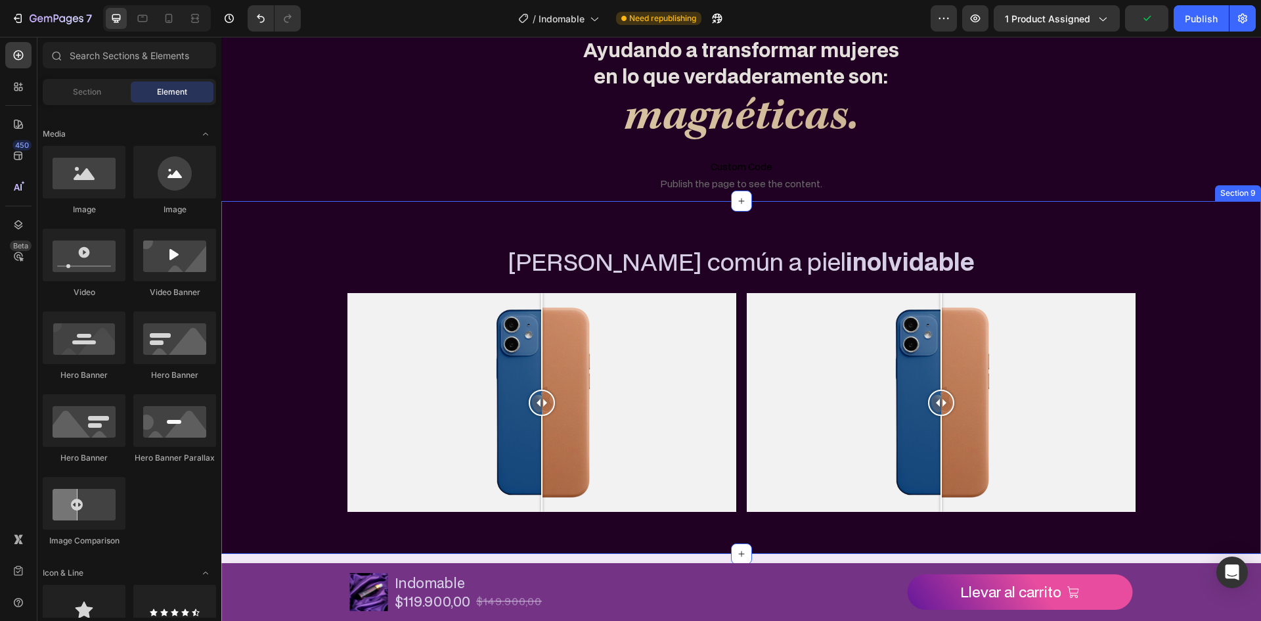
click at [304, 288] on div "De piel común a piel inolvidable Heading Image Comparison Image Comparison Row …" at bounding box center [741, 377] width 1040 height 269
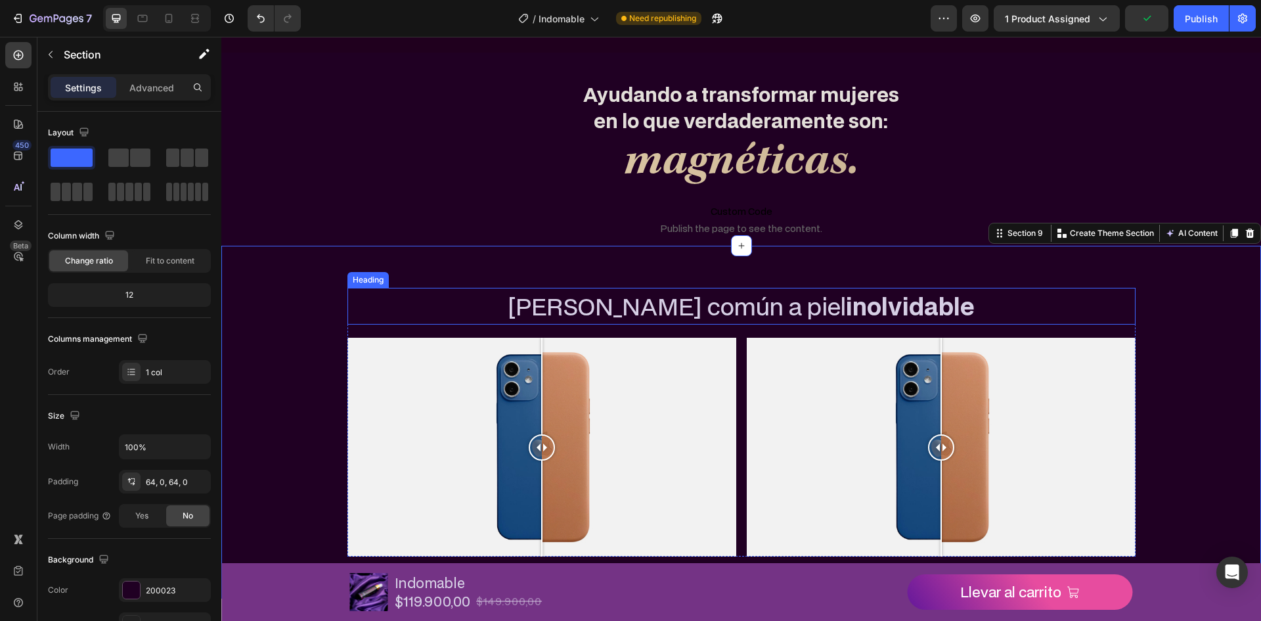
scroll to position [1920, 0]
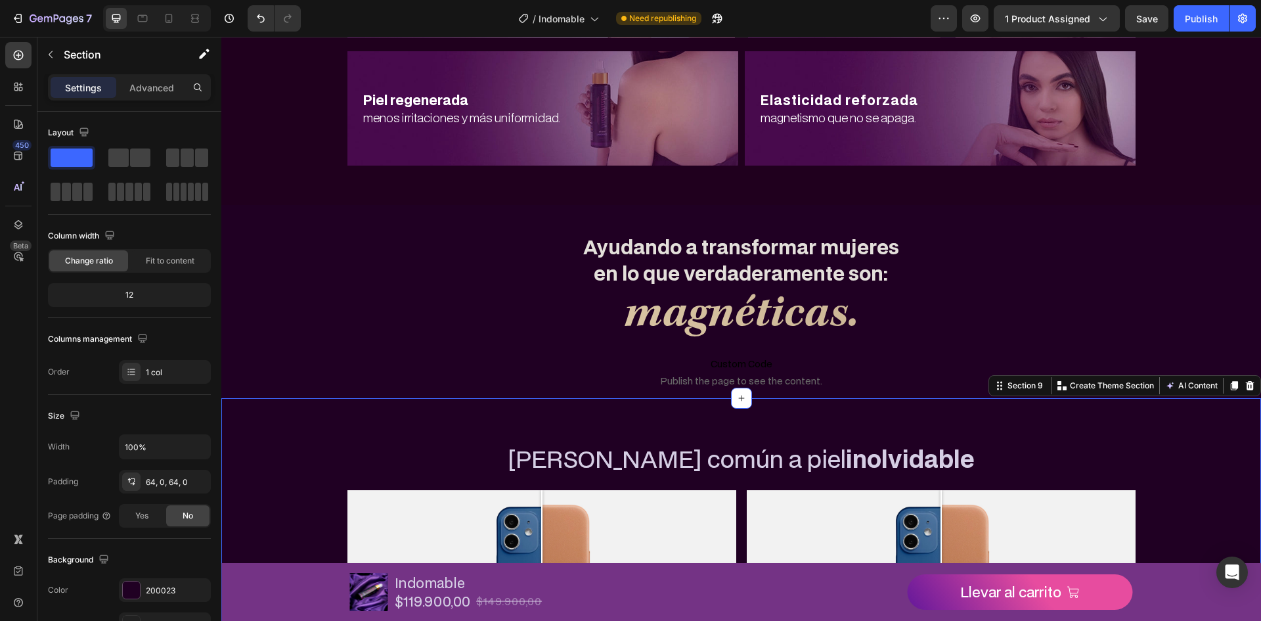
click at [317, 424] on div "De piel común a piel inolvidable Heading Image Comparison Image Comparison Row …" at bounding box center [741, 574] width 1040 height 353
click at [14, 219] on icon at bounding box center [18, 224] width 13 height 13
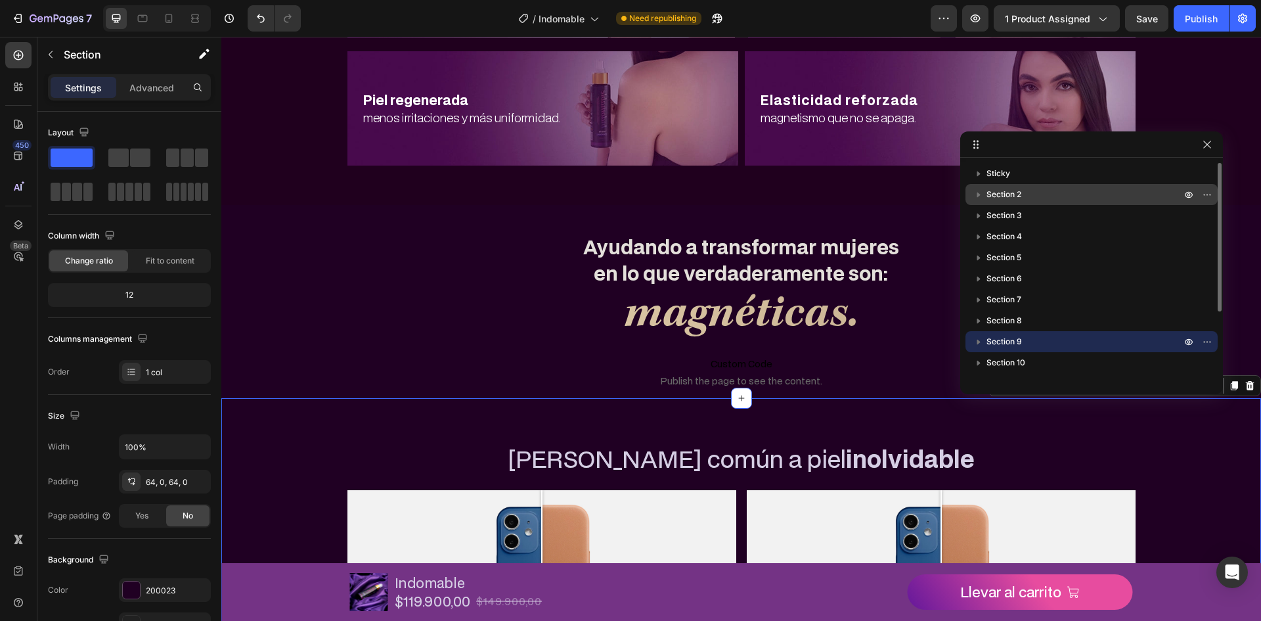
drag, startPoint x: 1205, startPoint y: 343, endPoint x: 1140, endPoint y: 204, distance: 153.7
click at [1140, 204] on div "Sticky Section 2 Section 3 Section 4 Section 5 Section 6 Section 7 Section 8 Se…" at bounding box center [1091, 271] width 263 height 217
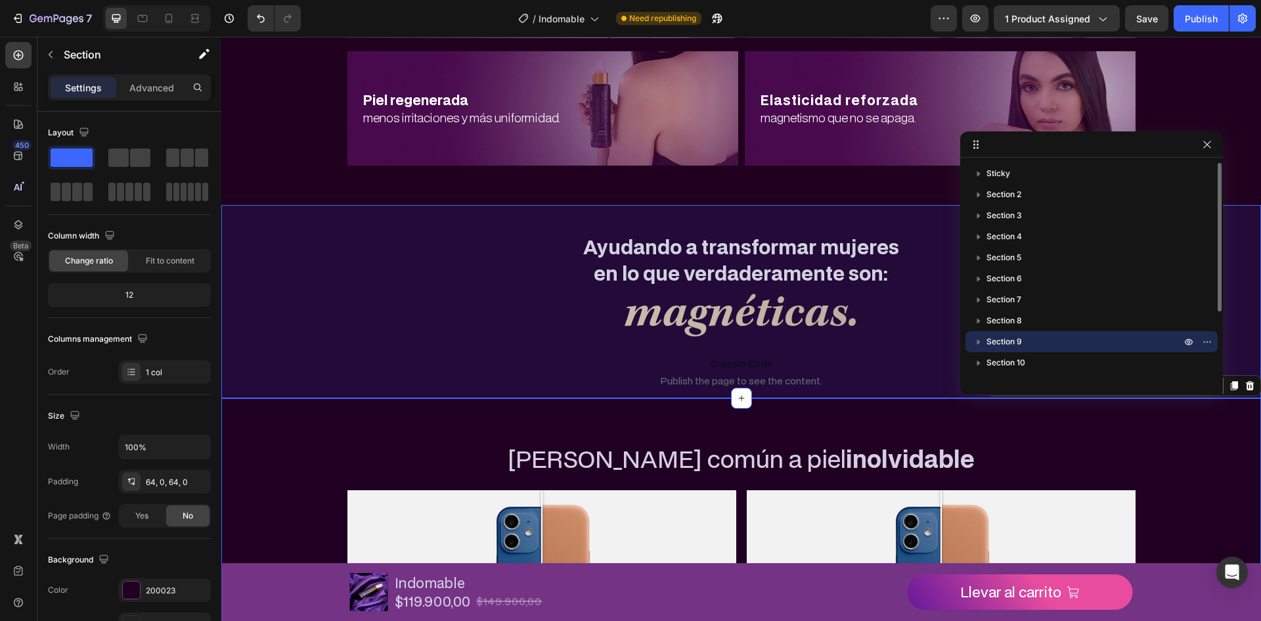
drag, startPoint x: 1205, startPoint y: 339, endPoint x: 1111, endPoint y: 340, distance: 93.9
click at [1189, 295] on div "Sticky Section 2 Section 3 Section 4 Section 5 Section 6 Section 7 Section 8 Se…" at bounding box center [1091, 271] width 263 height 217
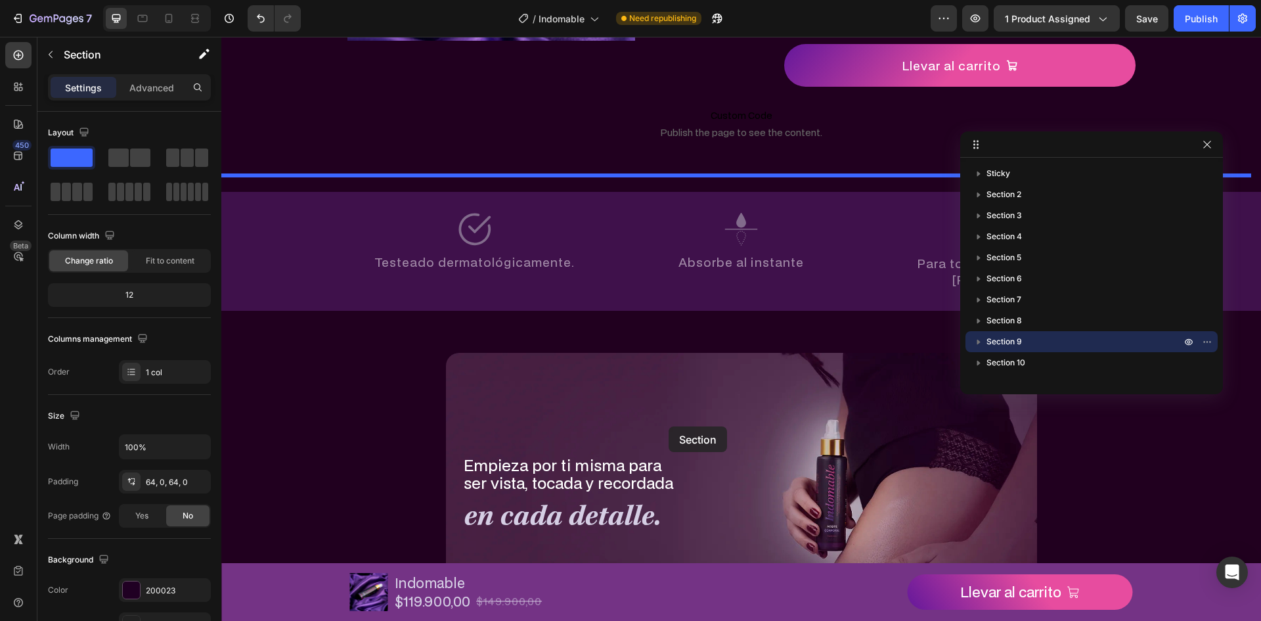
scroll to position [489, 0]
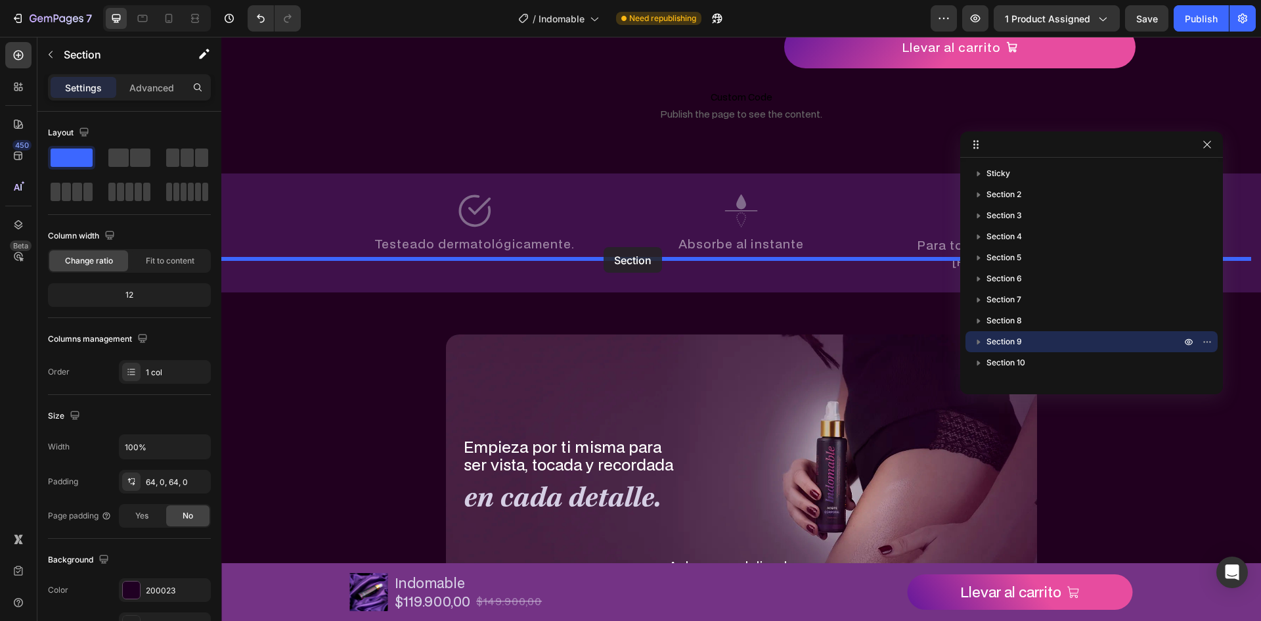
drag, startPoint x: 430, startPoint y: 430, endPoint x: 1232, endPoint y: 409, distance: 802.8
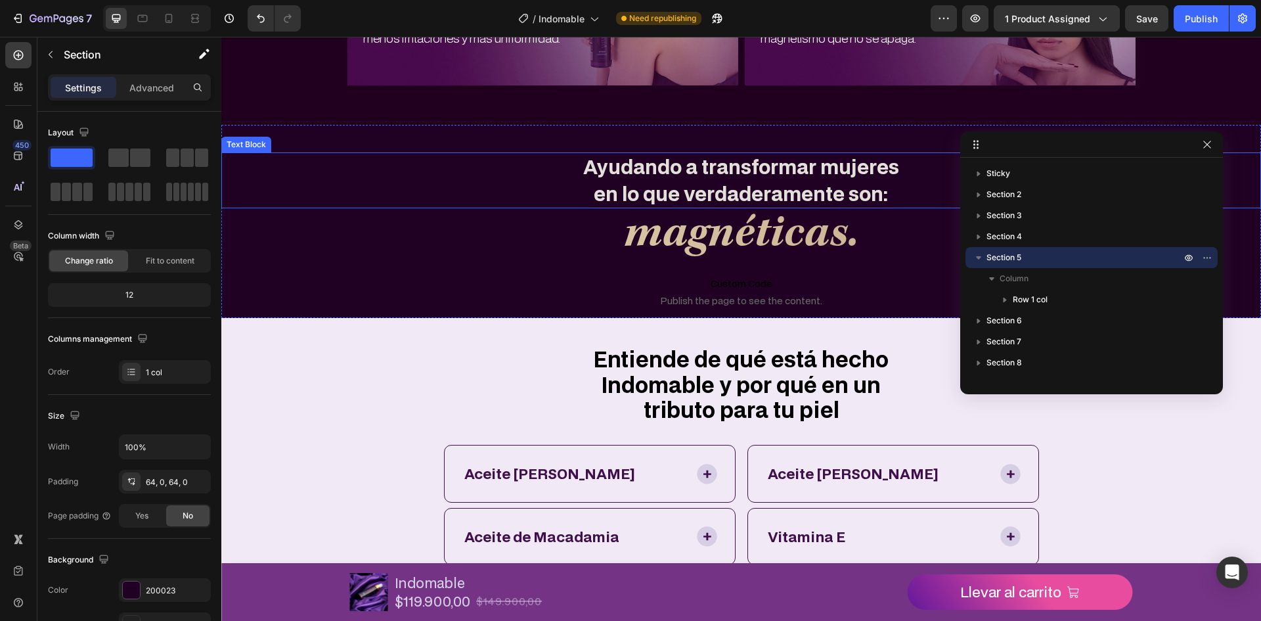
scroll to position [2394, 0]
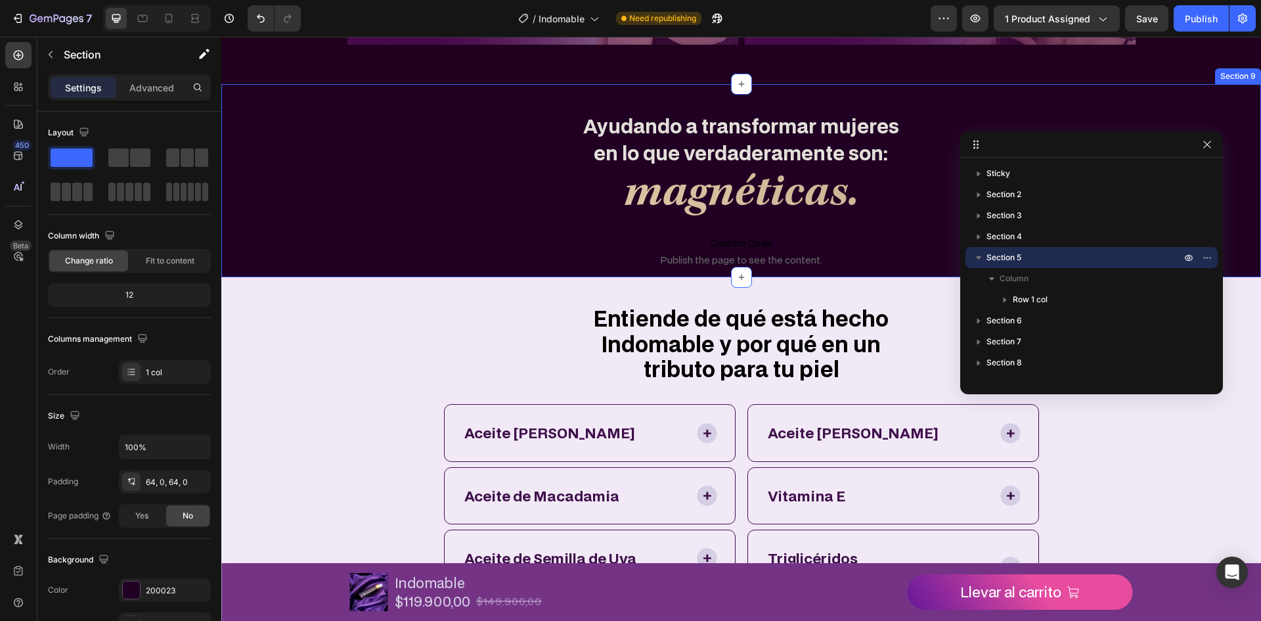
click at [361, 110] on div "Ayudando a transformar mujeres en lo que verdaderamente son: Text Block magnéti…" at bounding box center [741, 180] width 1040 height 193
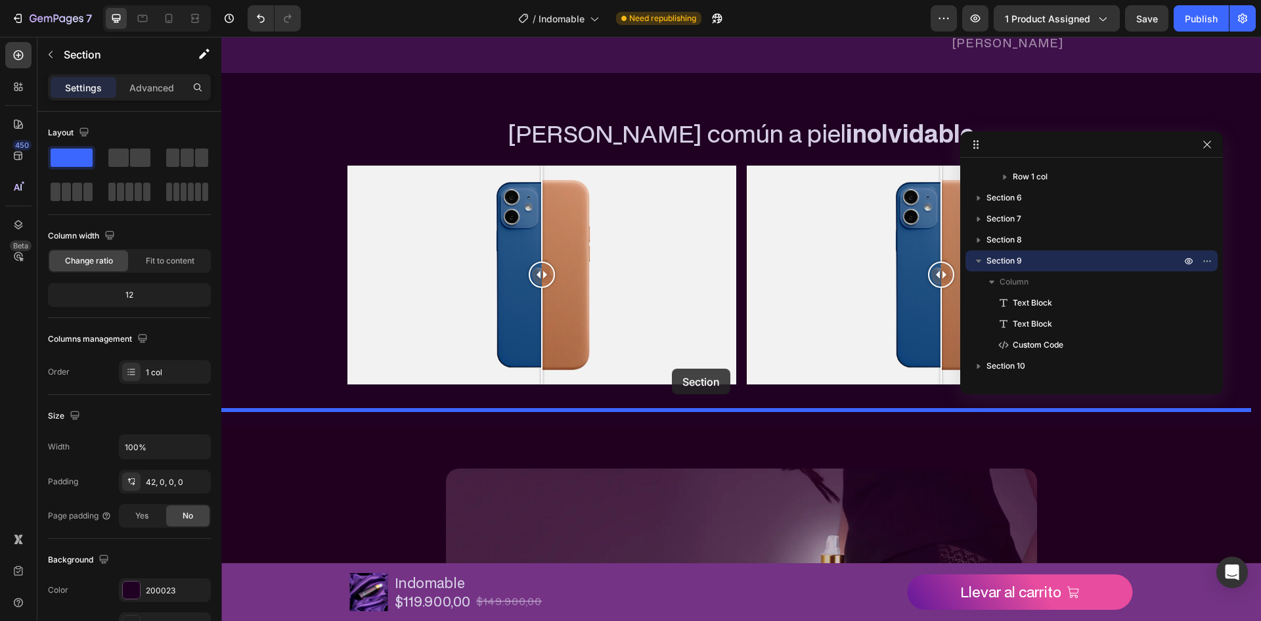
scroll to position [704, 0]
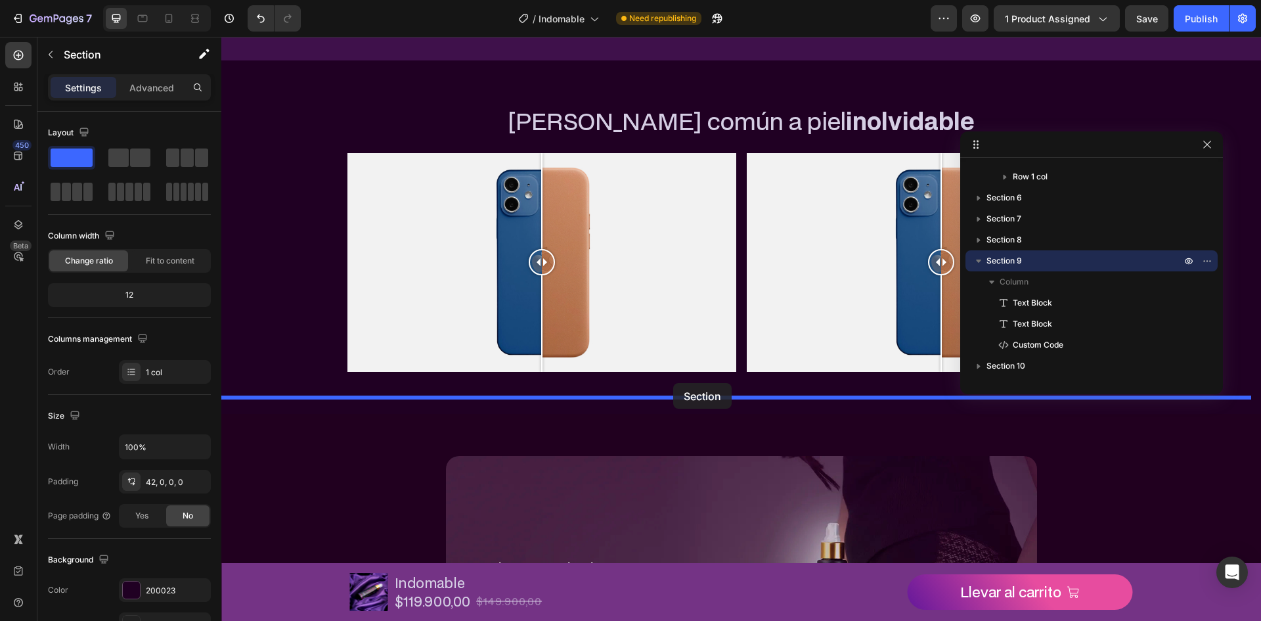
drag, startPoint x: 456, startPoint y: 426, endPoint x: 676, endPoint y: 368, distance: 228.1
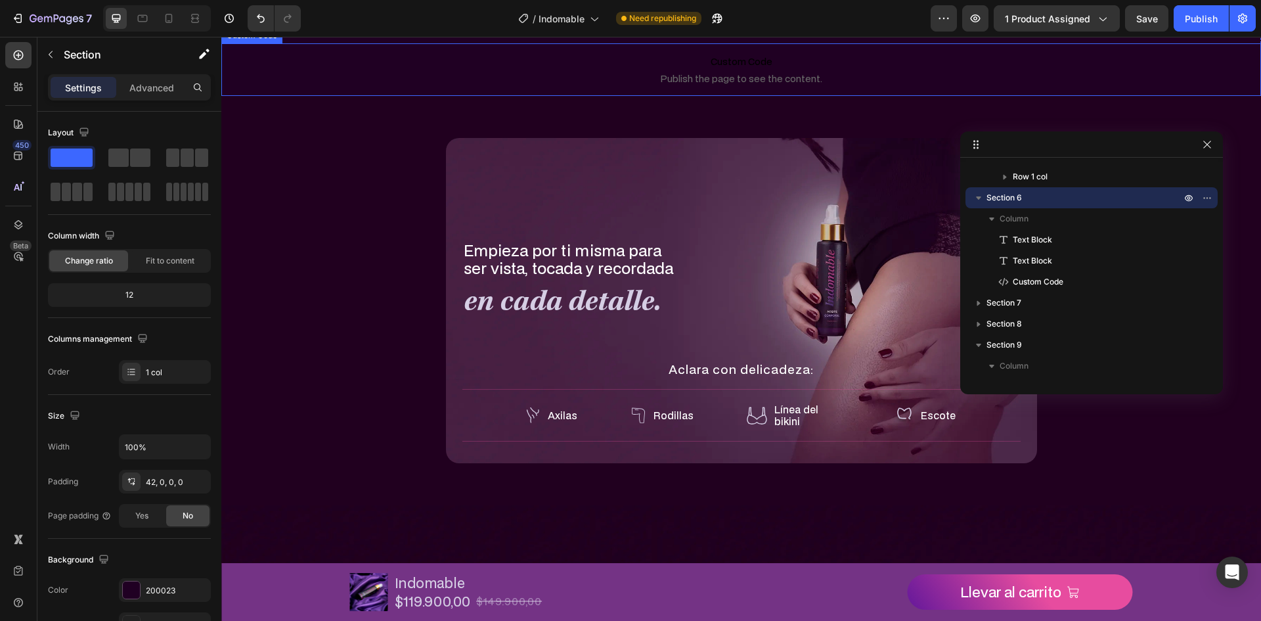
scroll to position [901, 0]
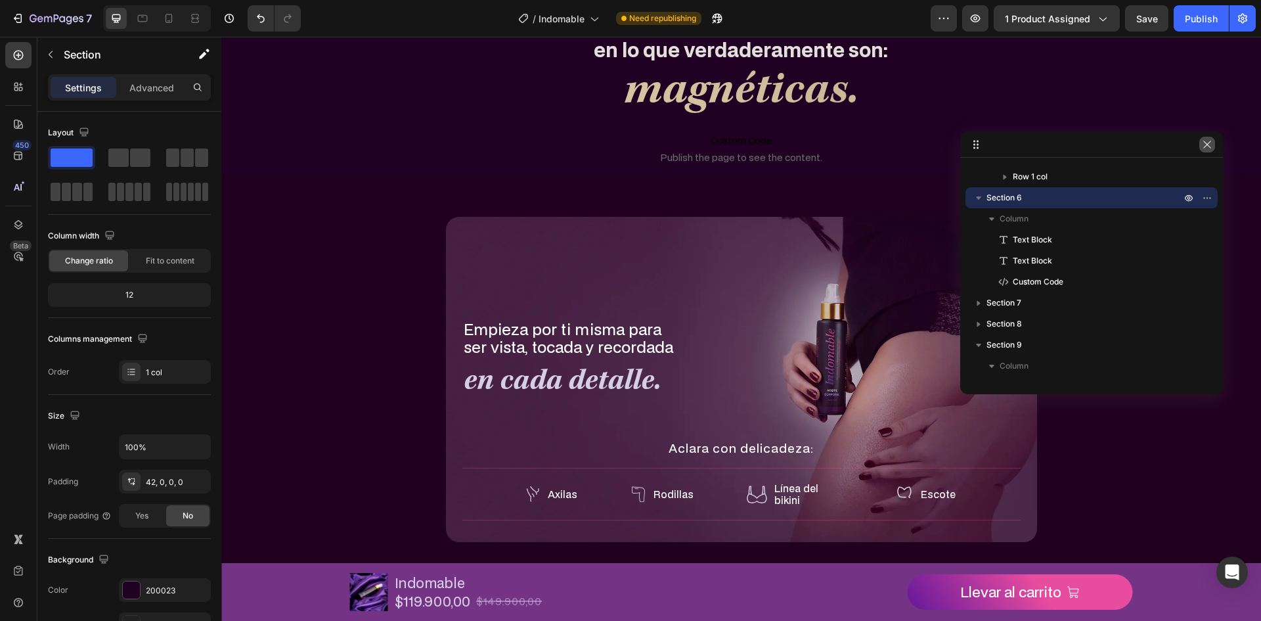
click at [1204, 144] on icon "button" at bounding box center [1207, 144] width 11 height 11
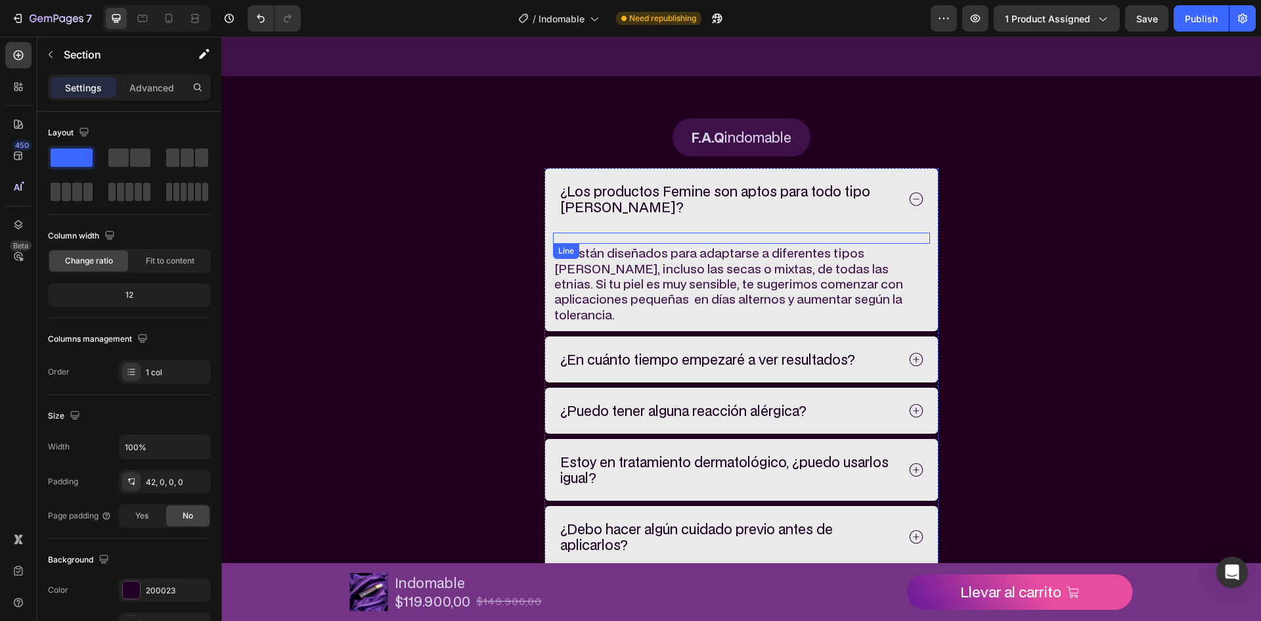
scroll to position [3544, 0]
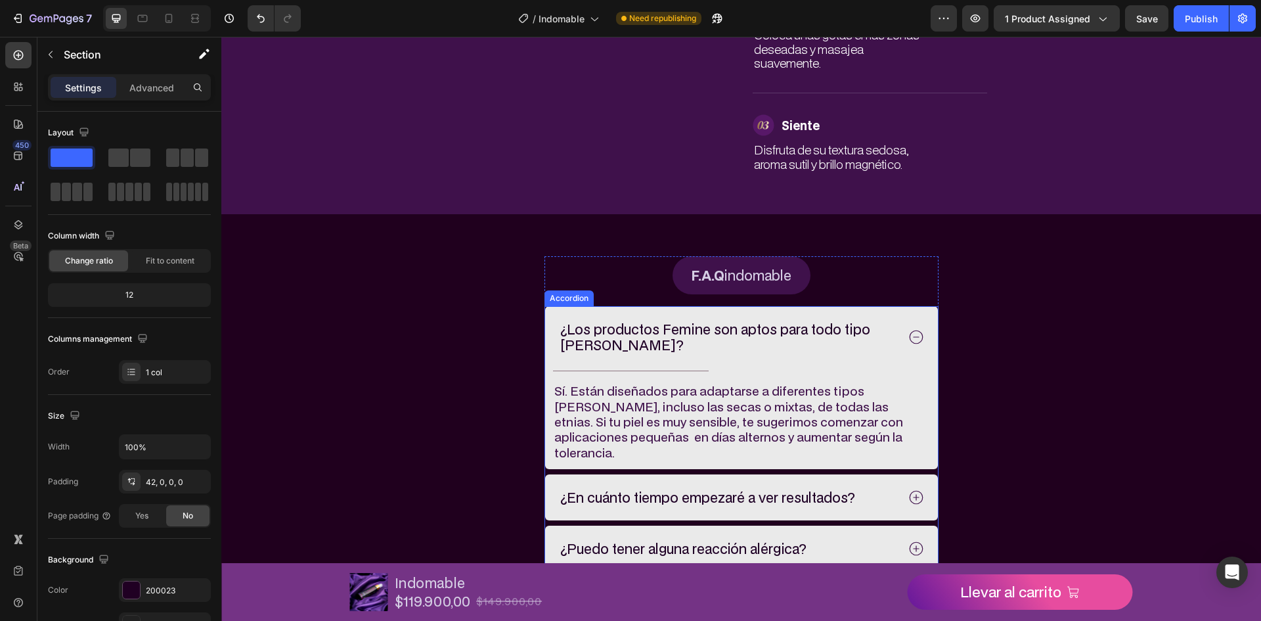
click at [872, 321] on div "¿Los productos Femine son aptos para todo tipo [PERSON_NAME]?" at bounding box center [741, 337] width 393 height 62
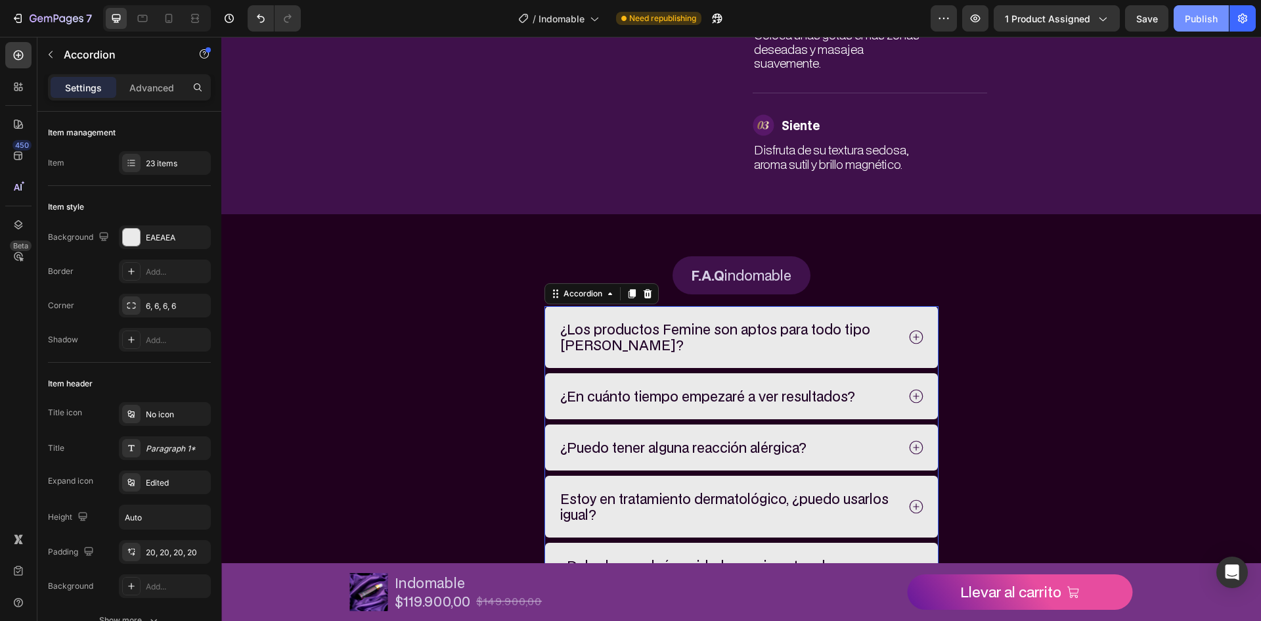
drag, startPoint x: 1193, startPoint y: 30, endPoint x: 1189, endPoint y: 23, distance: 7.7
click at [1191, 27] on button "Publish" at bounding box center [1201, 18] width 55 height 26
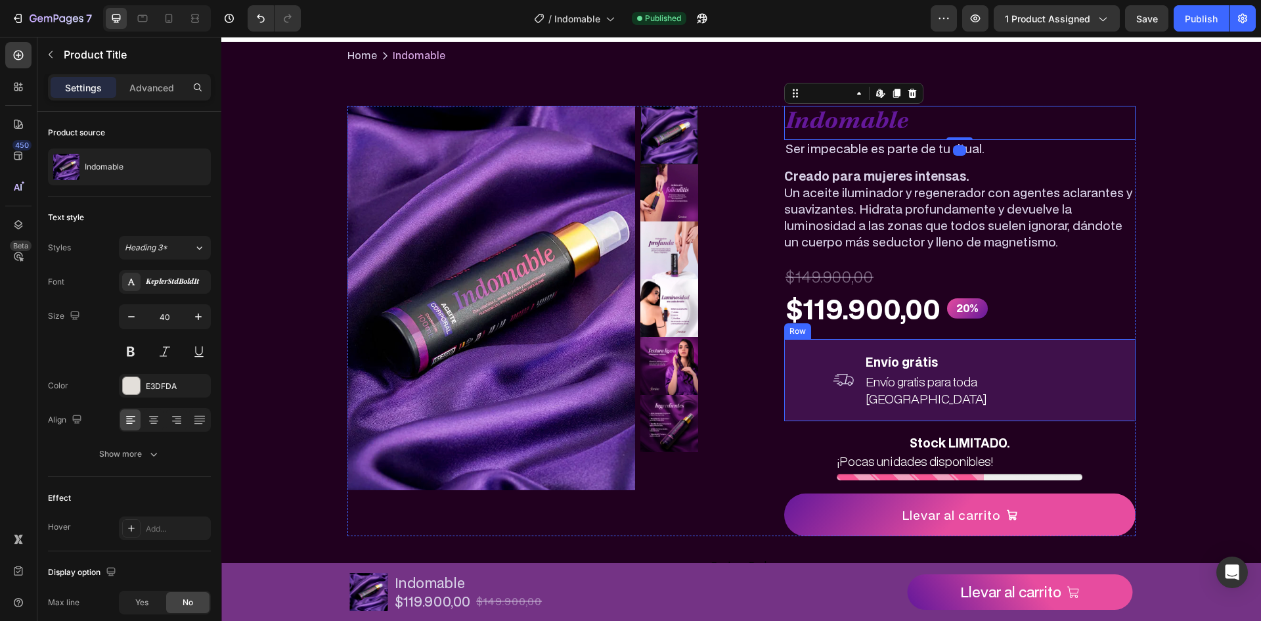
scroll to position [0, 0]
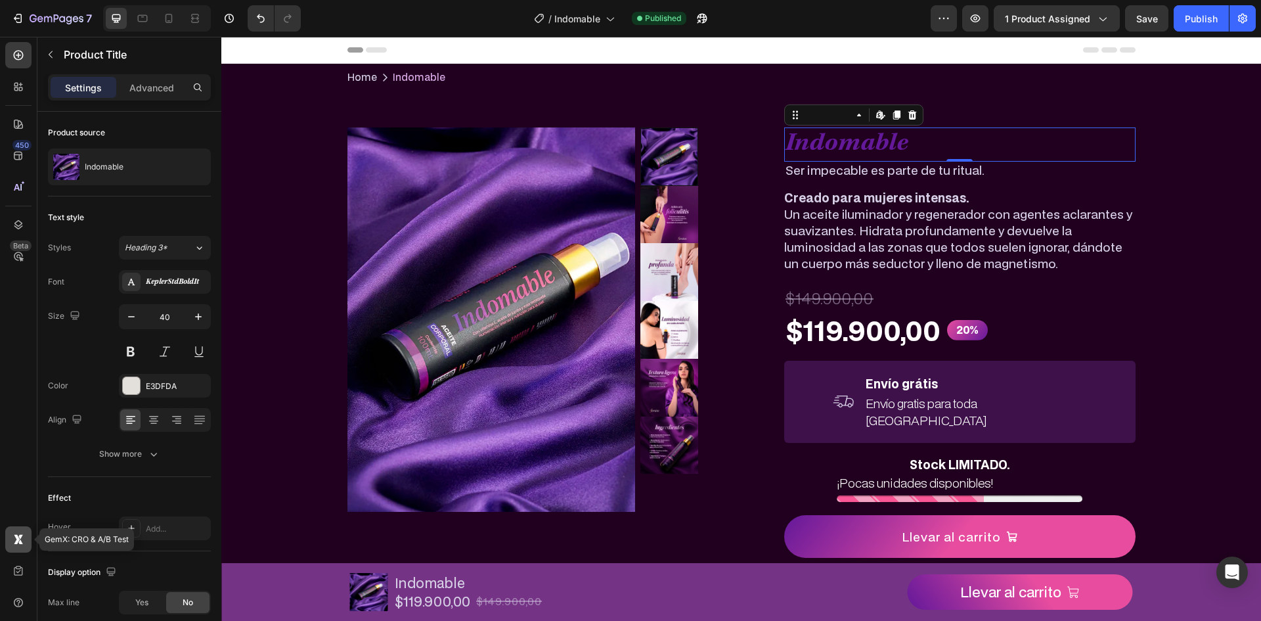
click at [18, 548] on div at bounding box center [18, 539] width 26 height 26
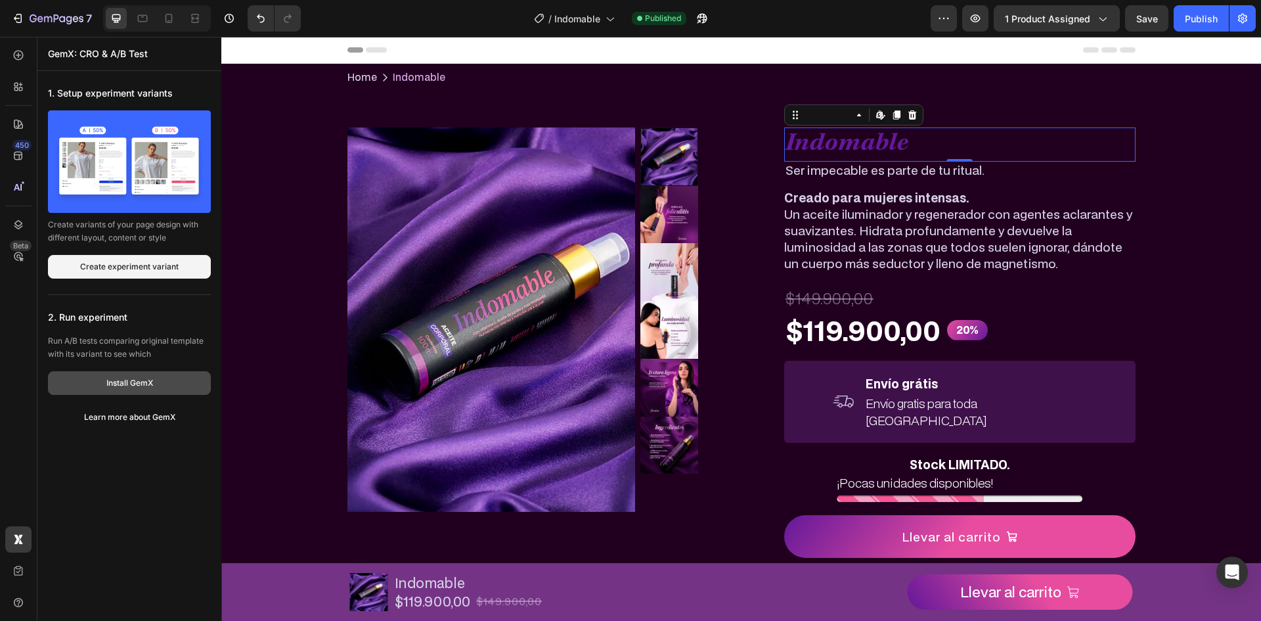
click at [153, 386] on div "Install GemX" at bounding box center [129, 383] width 47 height 12
